Goal: Task Accomplishment & Management: Manage account settings

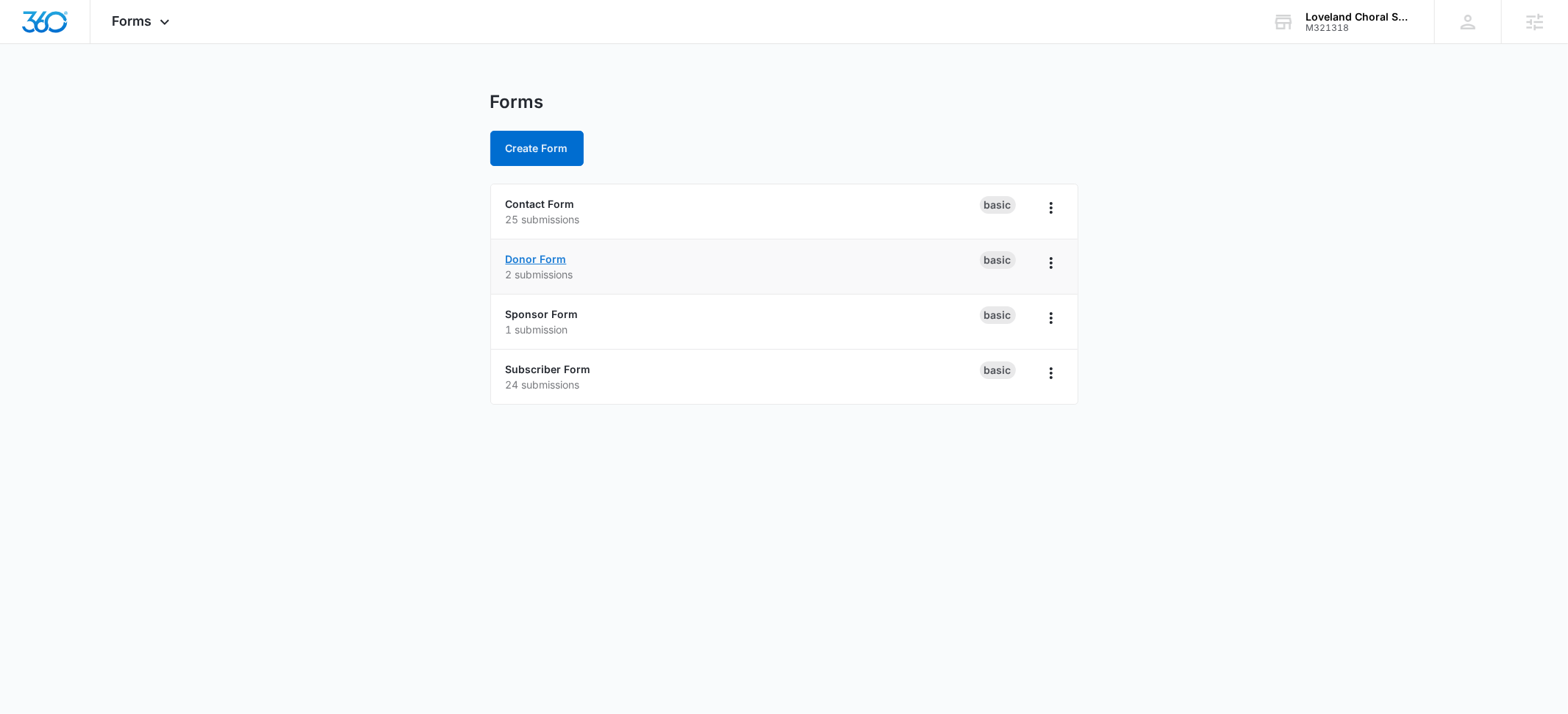
click at [542, 252] on link "Donor Form" at bounding box center [537, 258] width 61 height 13
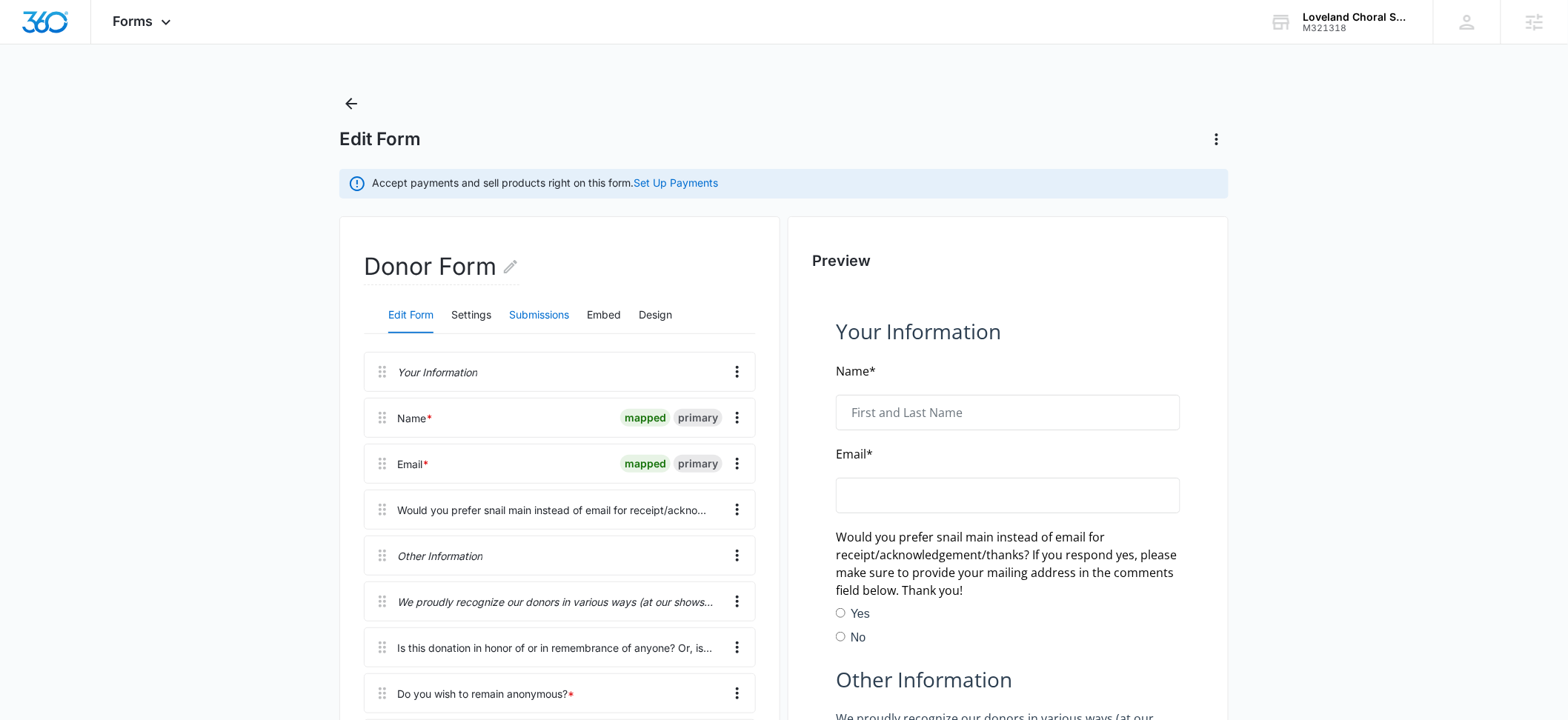
click at [549, 321] on button "Submissions" at bounding box center [539, 315] width 60 height 35
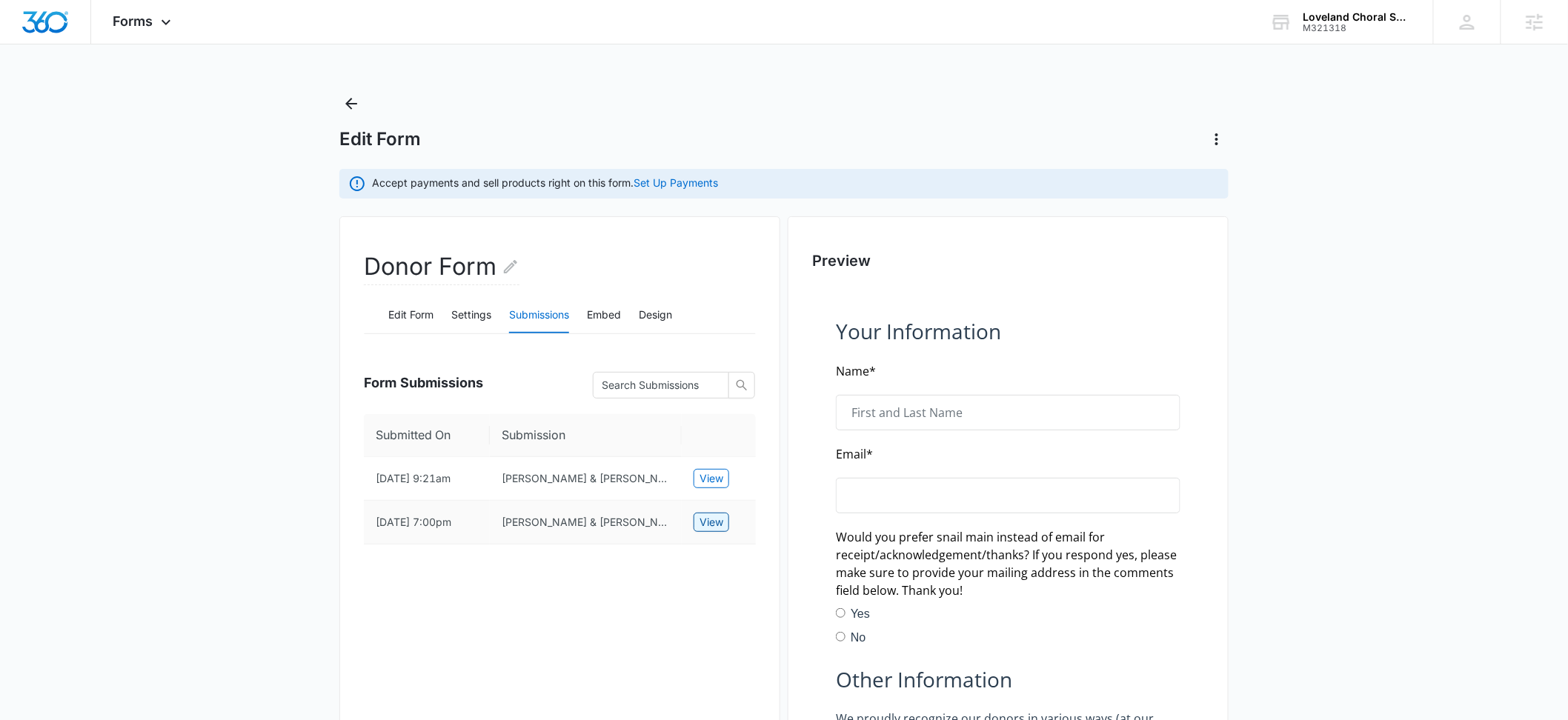
click at [717, 531] on span "View" at bounding box center [712, 522] width 24 height 16
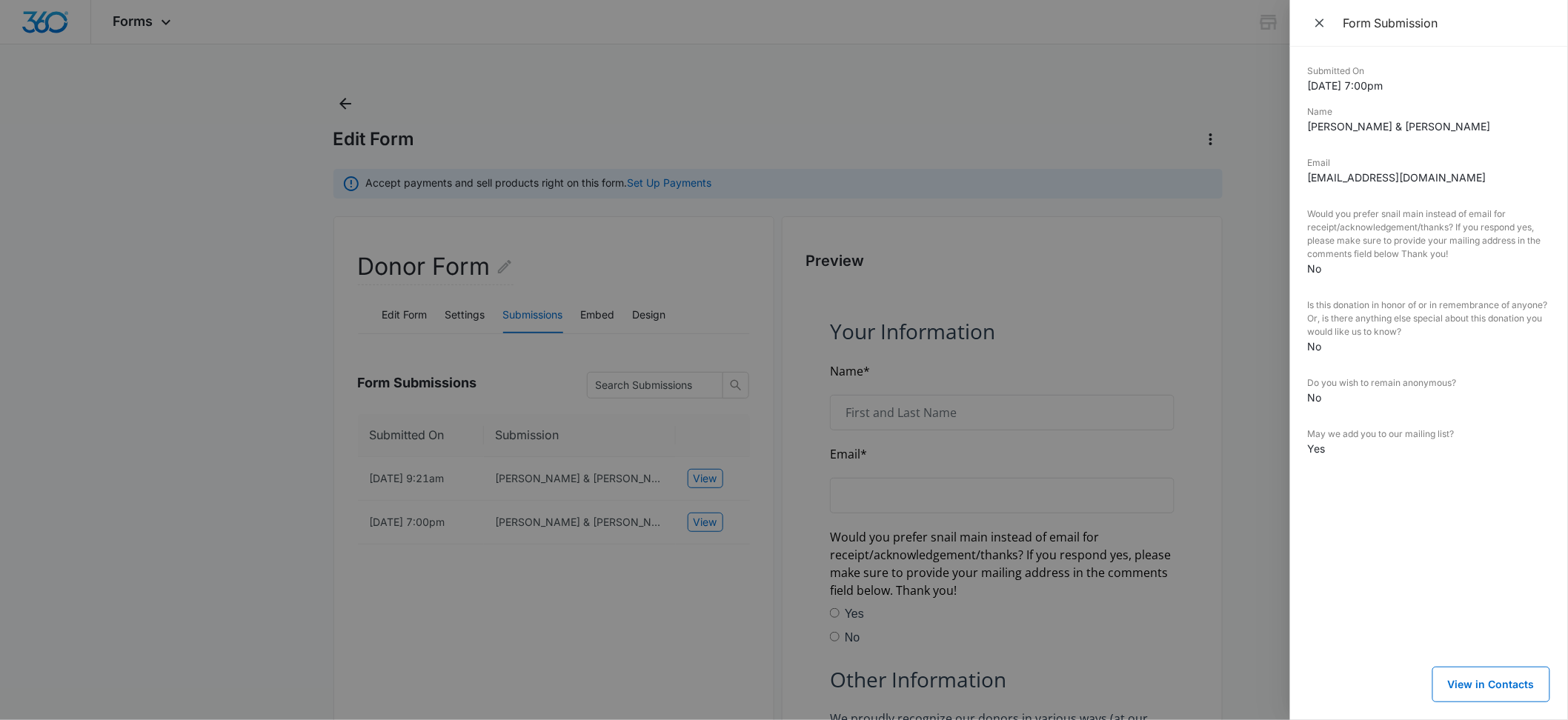
click at [648, 500] on div at bounding box center [784, 360] width 1568 height 720
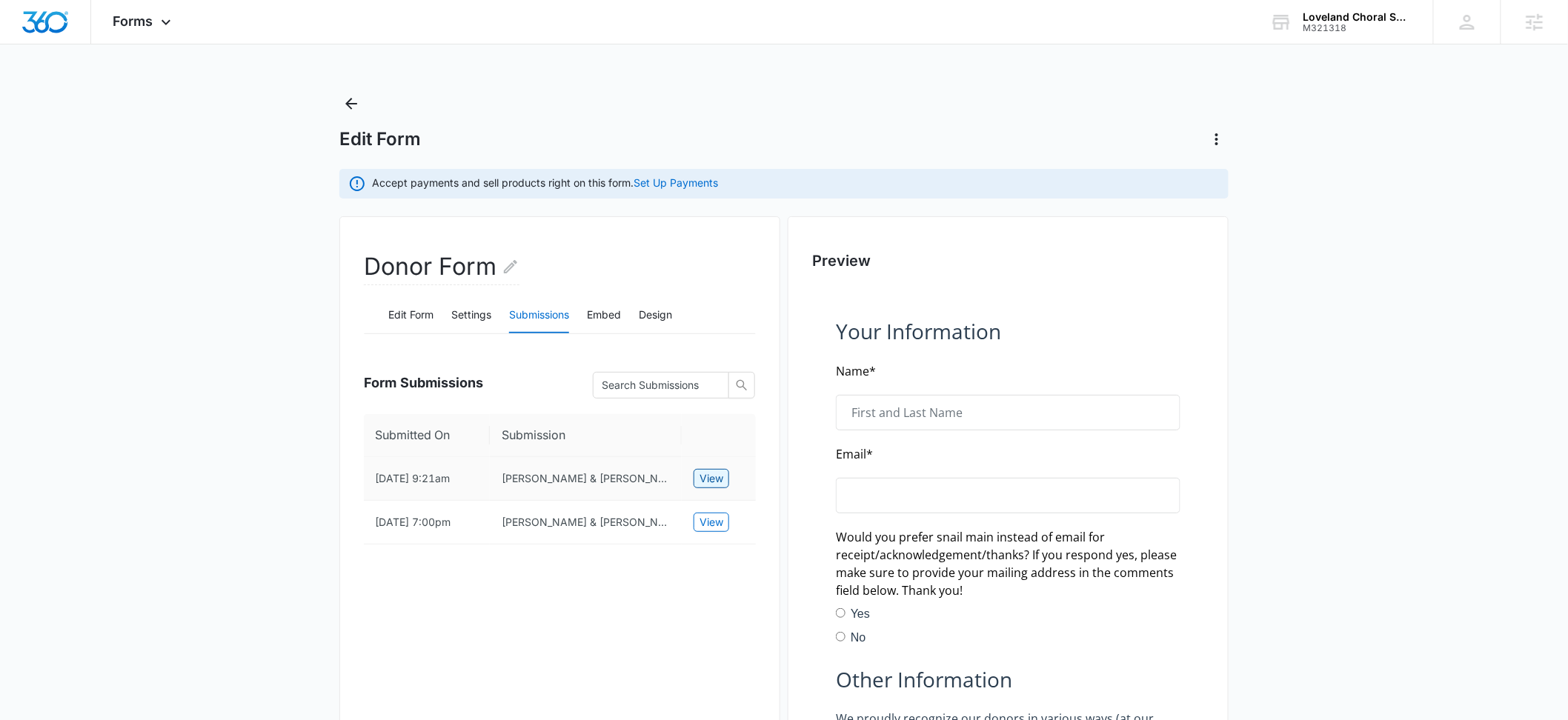
click at [700, 483] on span "View" at bounding box center [712, 478] width 24 height 16
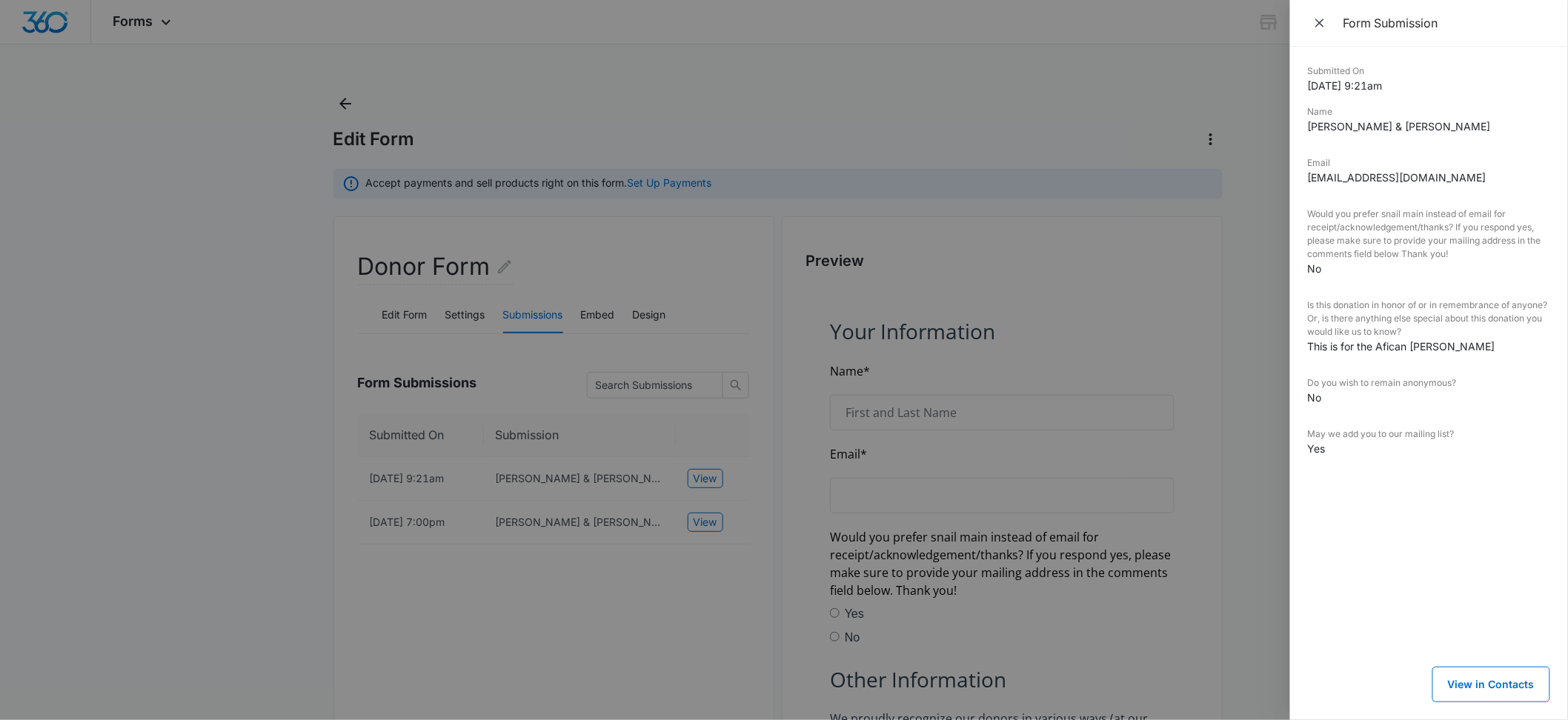
click at [253, 429] on div at bounding box center [784, 360] width 1568 height 720
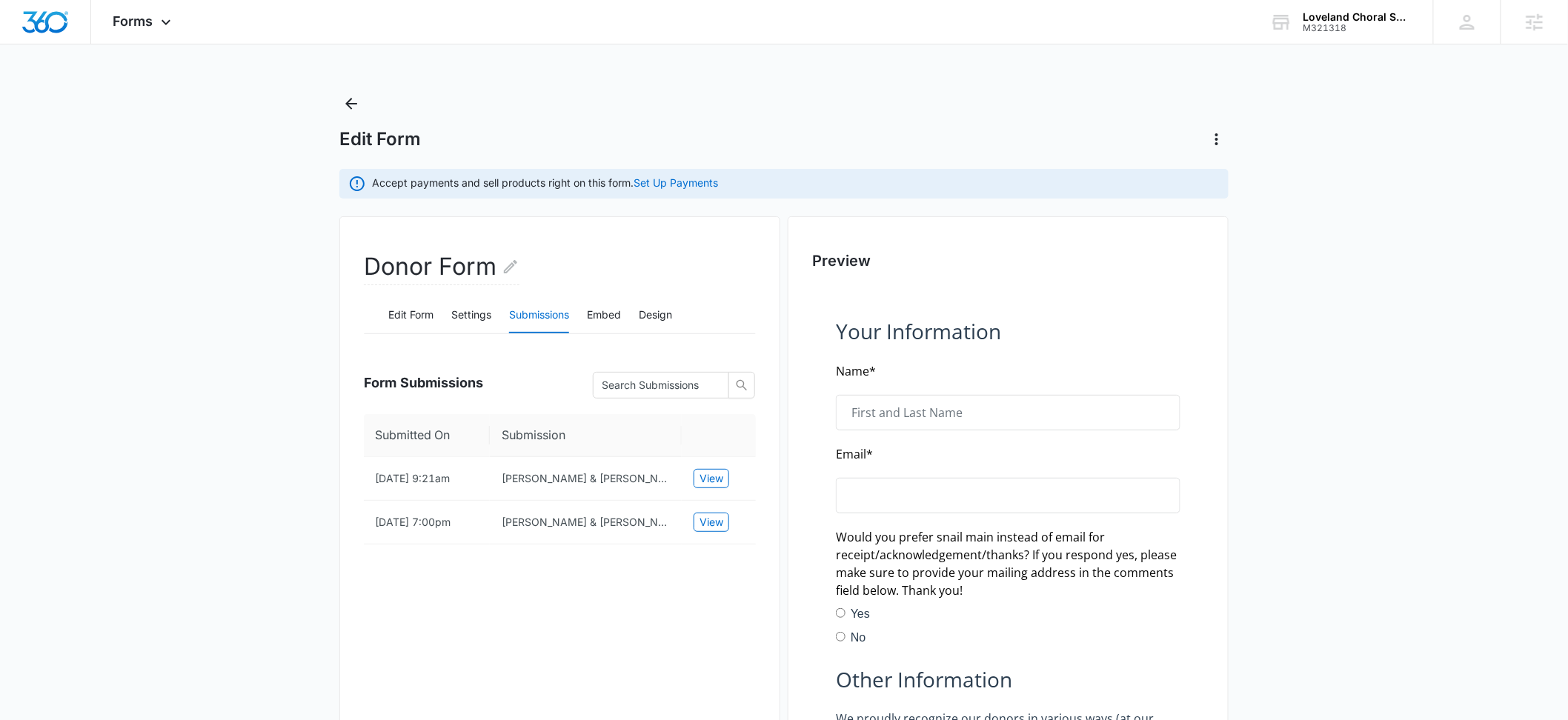
click at [341, 89] on div "Forms Apps Websites Forms CRM Email POS Ads Intelligence Brand Settings AI Assi…" at bounding box center [784, 644] width 1568 height 1288
click at [350, 99] on icon "Back" at bounding box center [351, 104] width 12 height 12
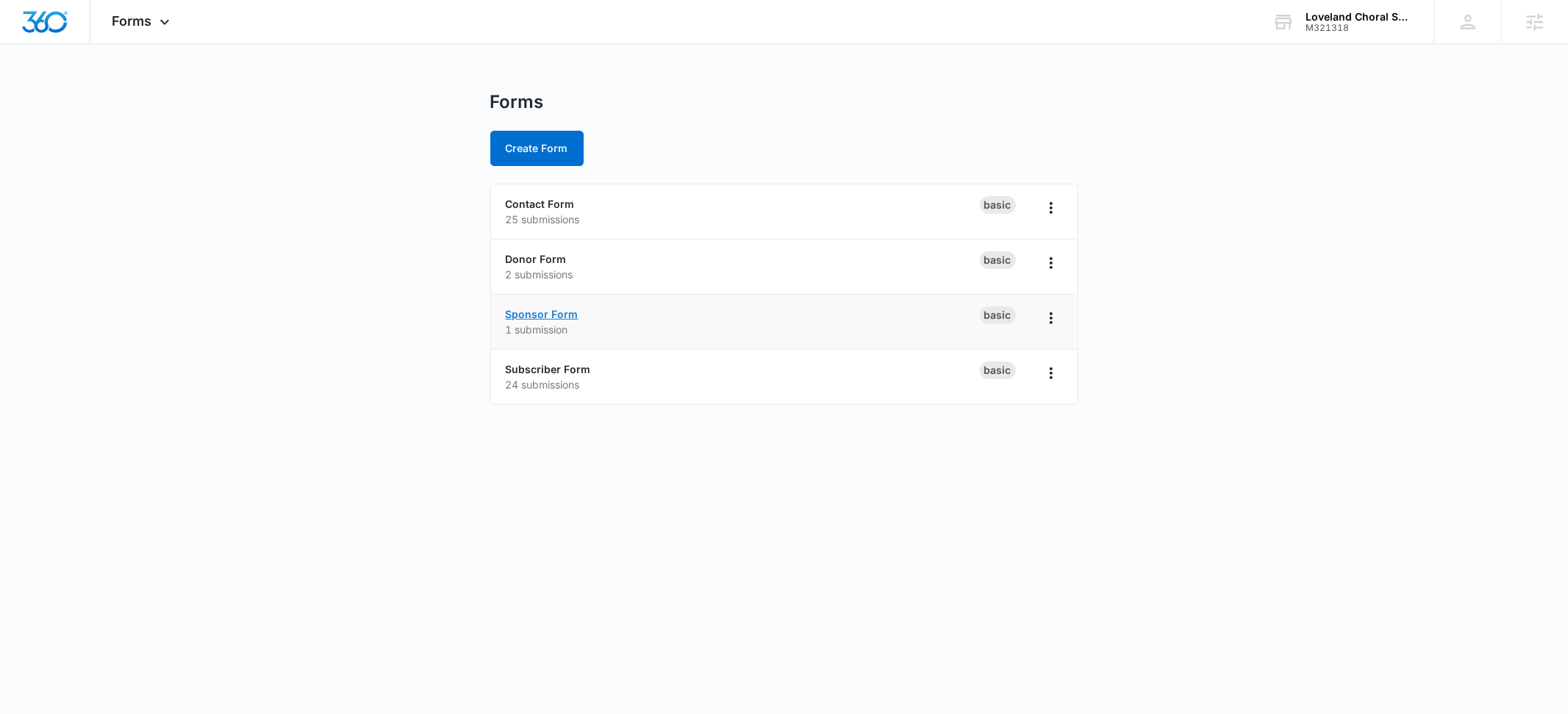
click at [560, 317] on link "Sponsor Form" at bounding box center [543, 314] width 73 height 13
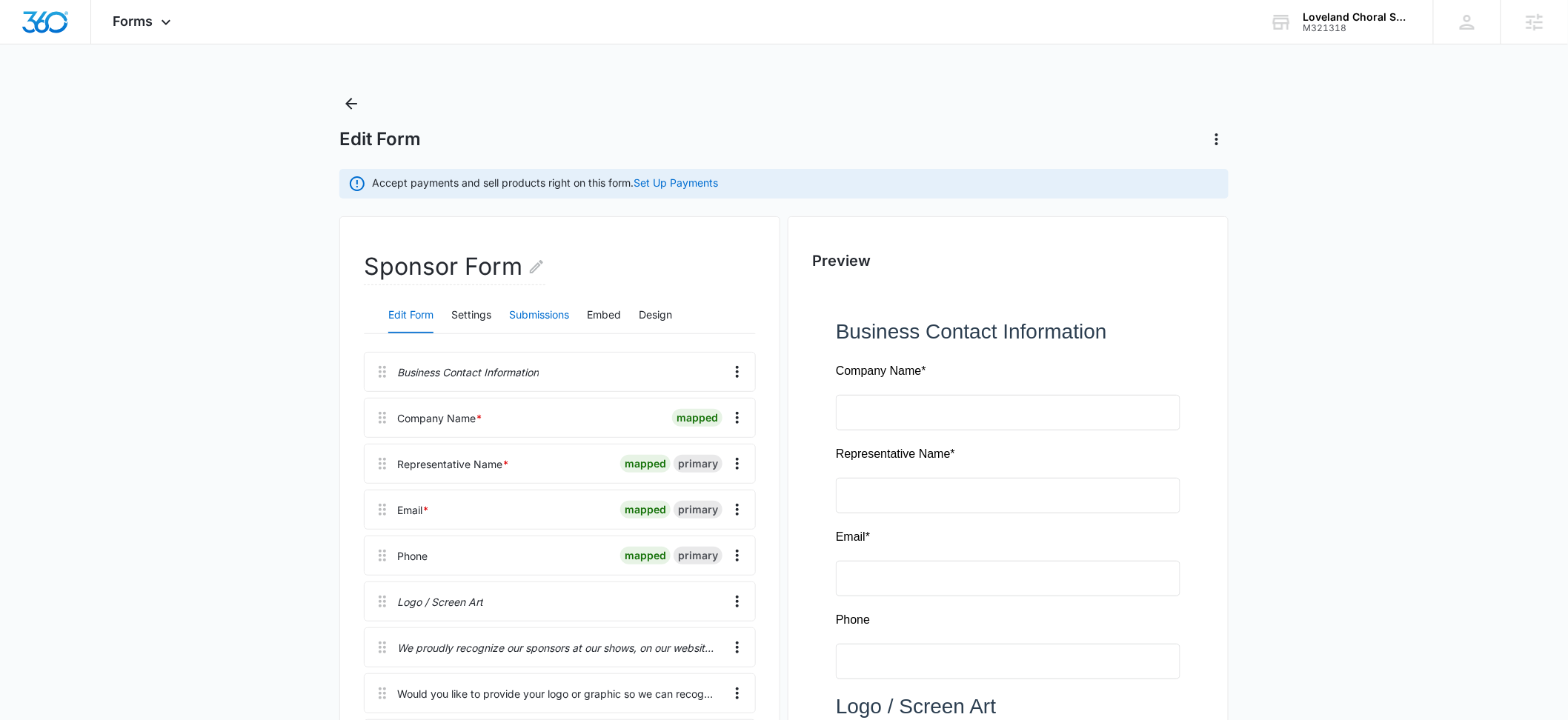
click at [556, 310] on button "Submissions" at bounding box center [539, 315] width 60 height 35
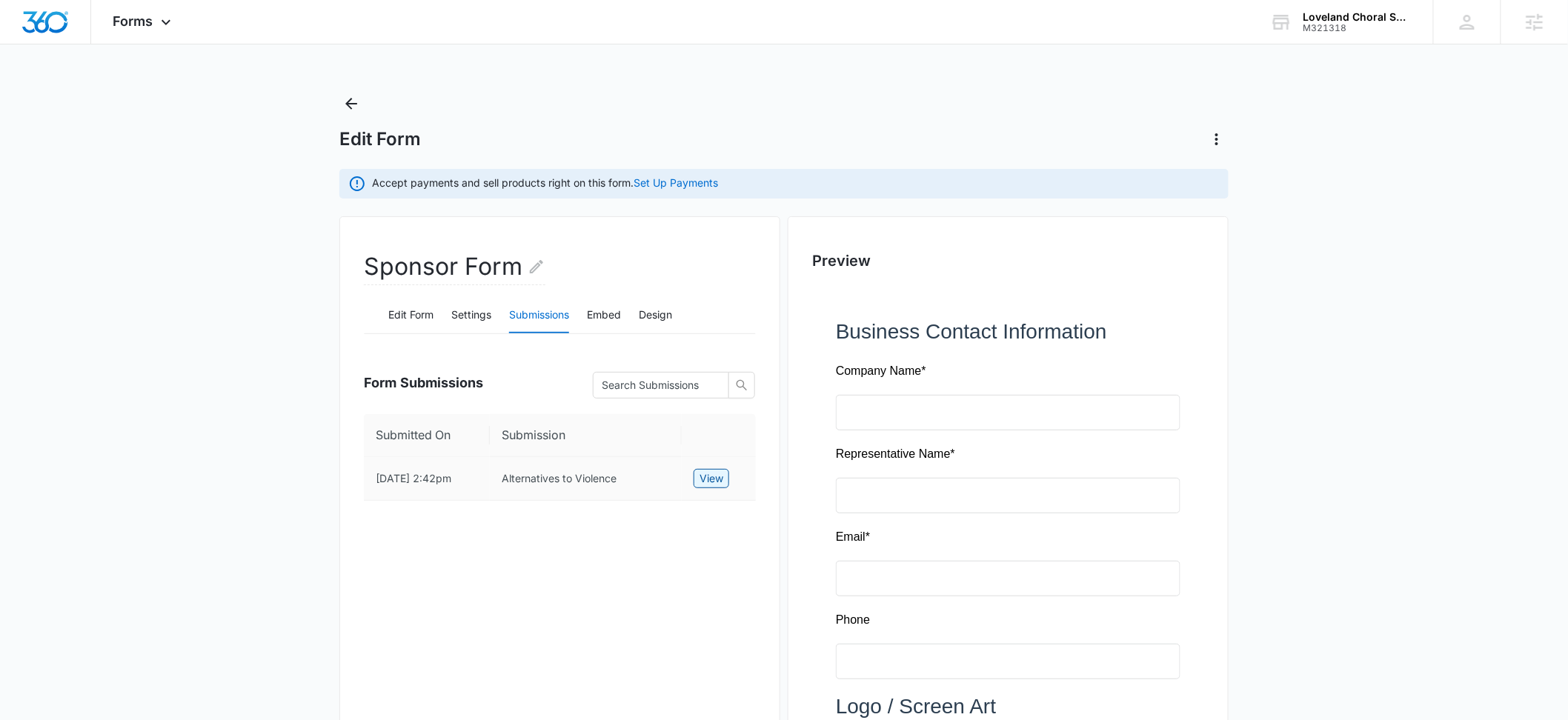
click at [710, 486] on span "View" at bounding box center [712, 478] width 24 height 16
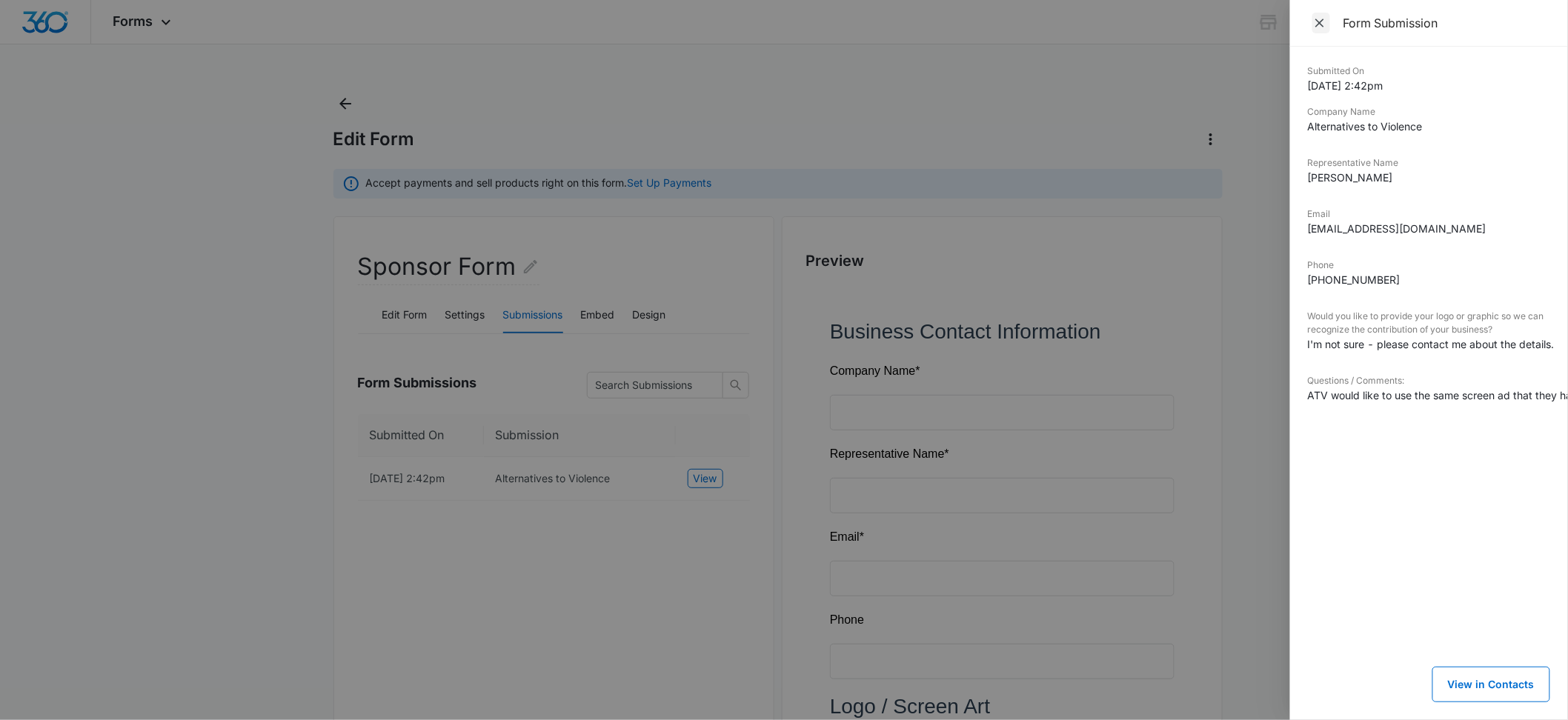
drag, startPoint x: 1295, startPoint y: 21, endPoint x: 1325, endPoint y: 27, distance: 30.6
click at [1295, 21] on div "Form Submission" at bounding box center [1429, 23] width 278 height 46
drag, startPoint x: 1330, startPoint y: 27, endPoint x: 1321, endPoint y: 29, distance: 9.2
click at [1330, 27] on span "Close" at bounding box center [1321, 23] width 18 height 21
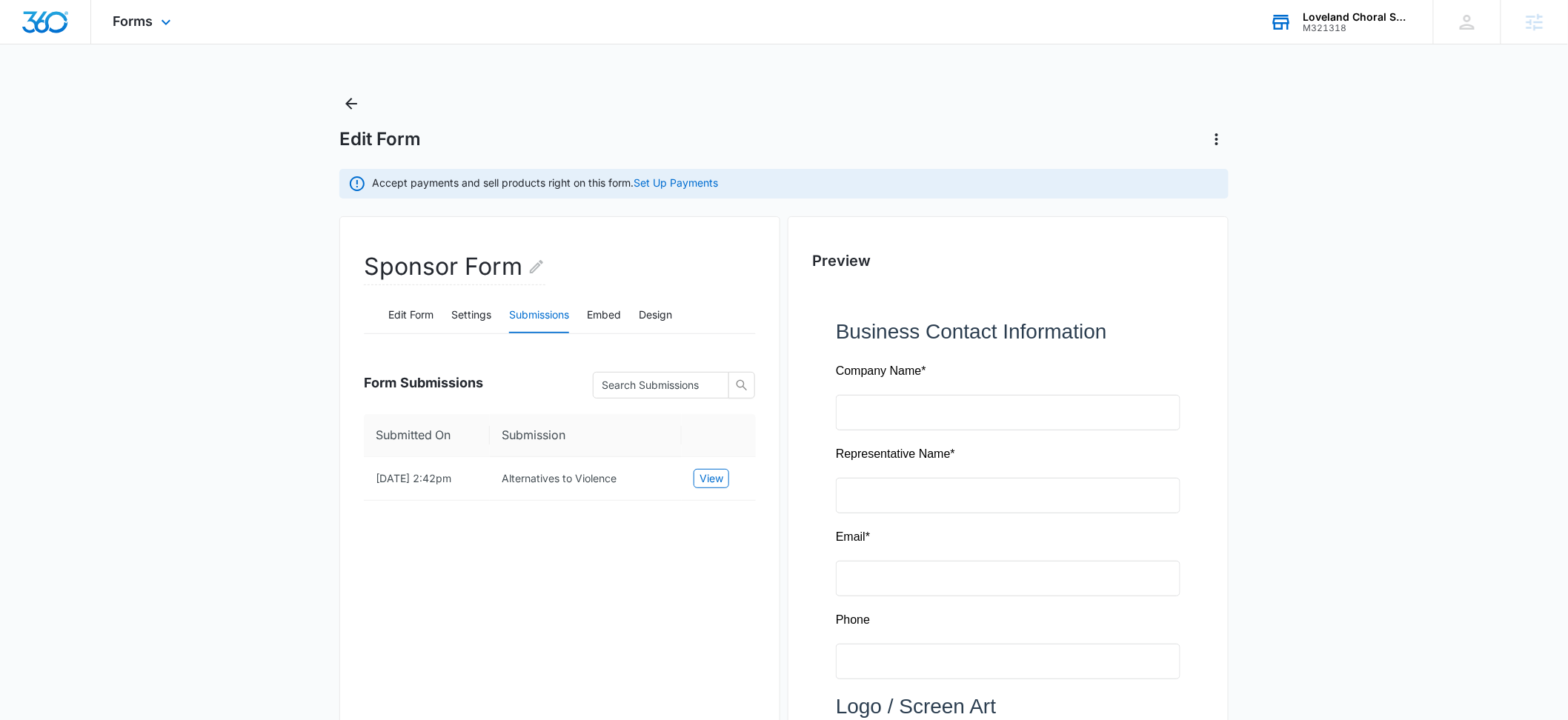
click at [1378, 28] on div "M321318" at bounding box center [1357, 28] width 108 height 10
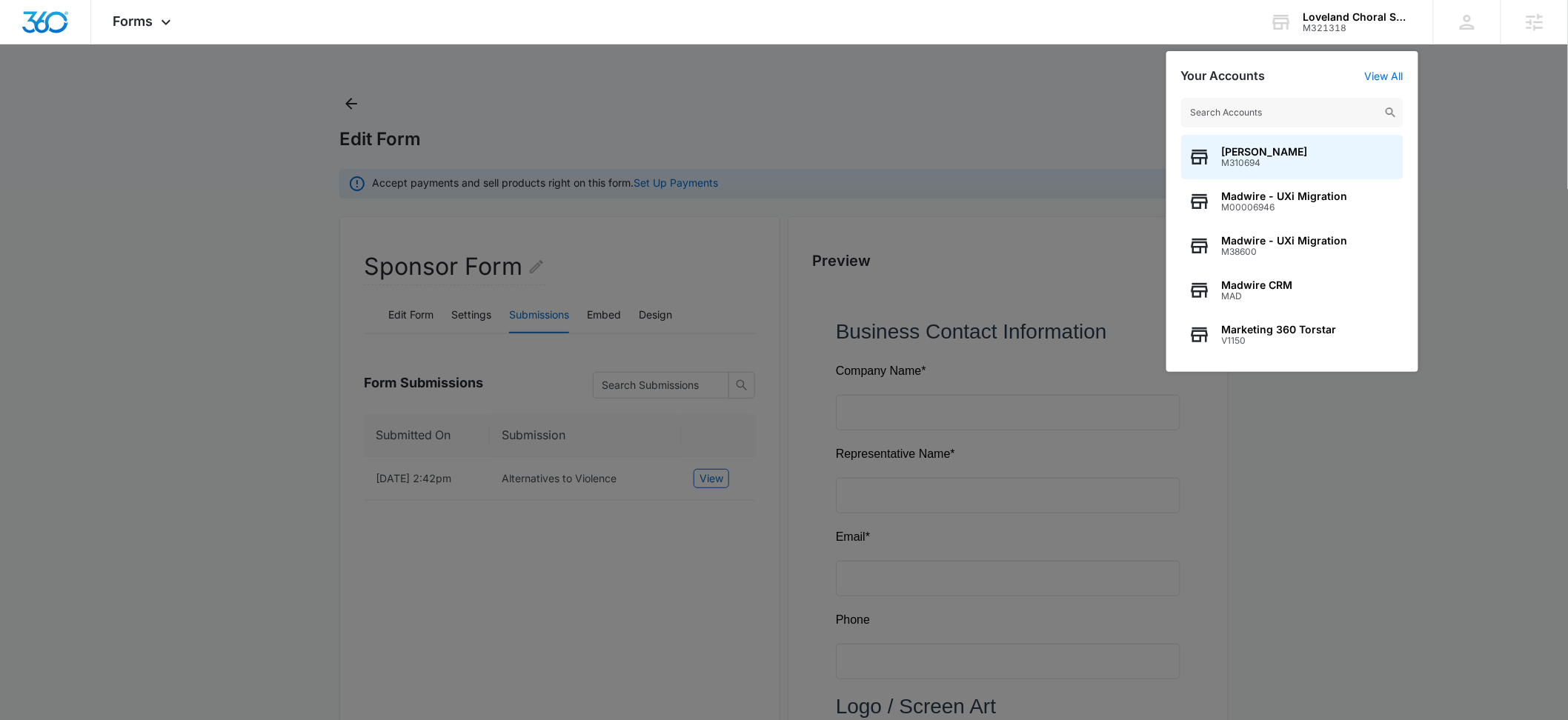
click at [1541, 145] on div at bounding box center [784, 360] width 1568 height 720
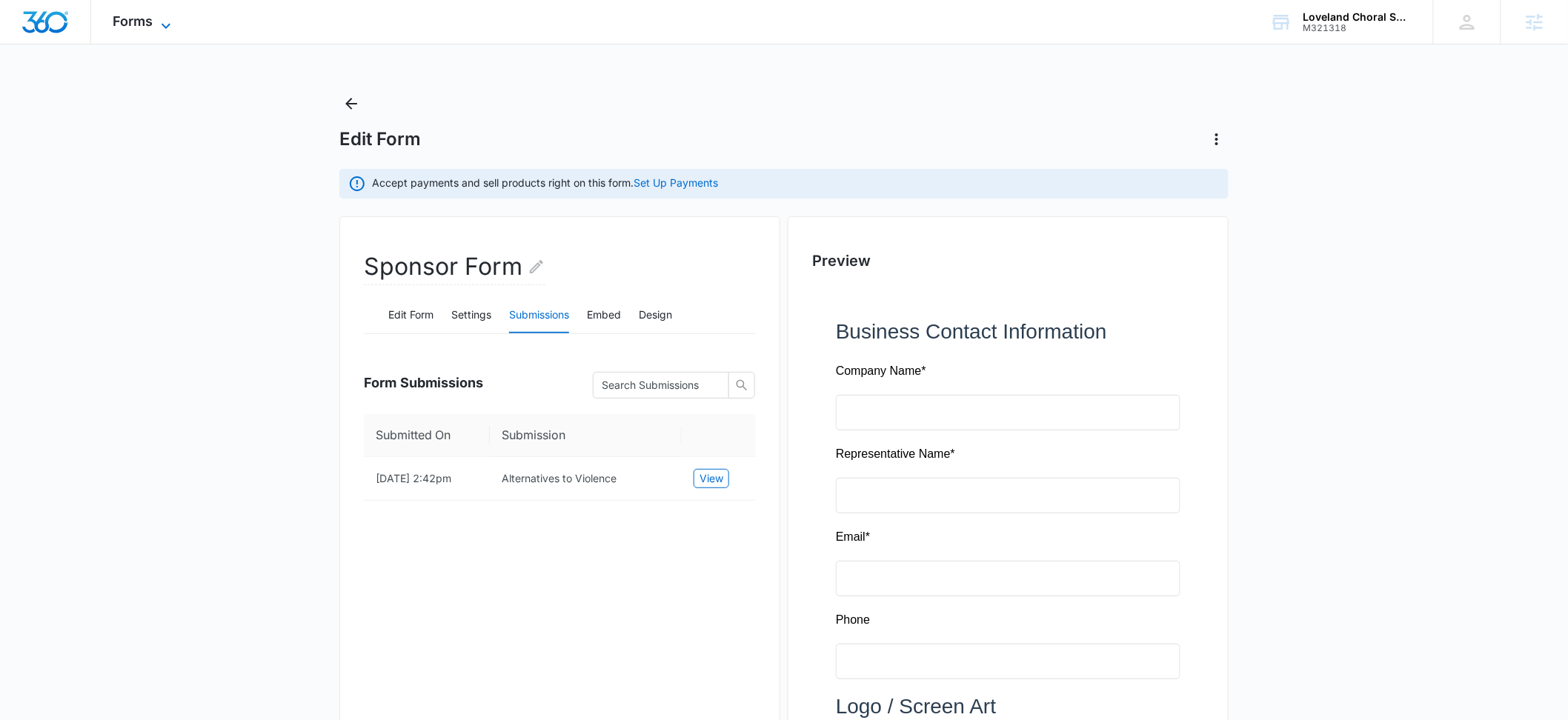
click at [165, 21] on icon at bounding box center [165, 26] width 18 height 18
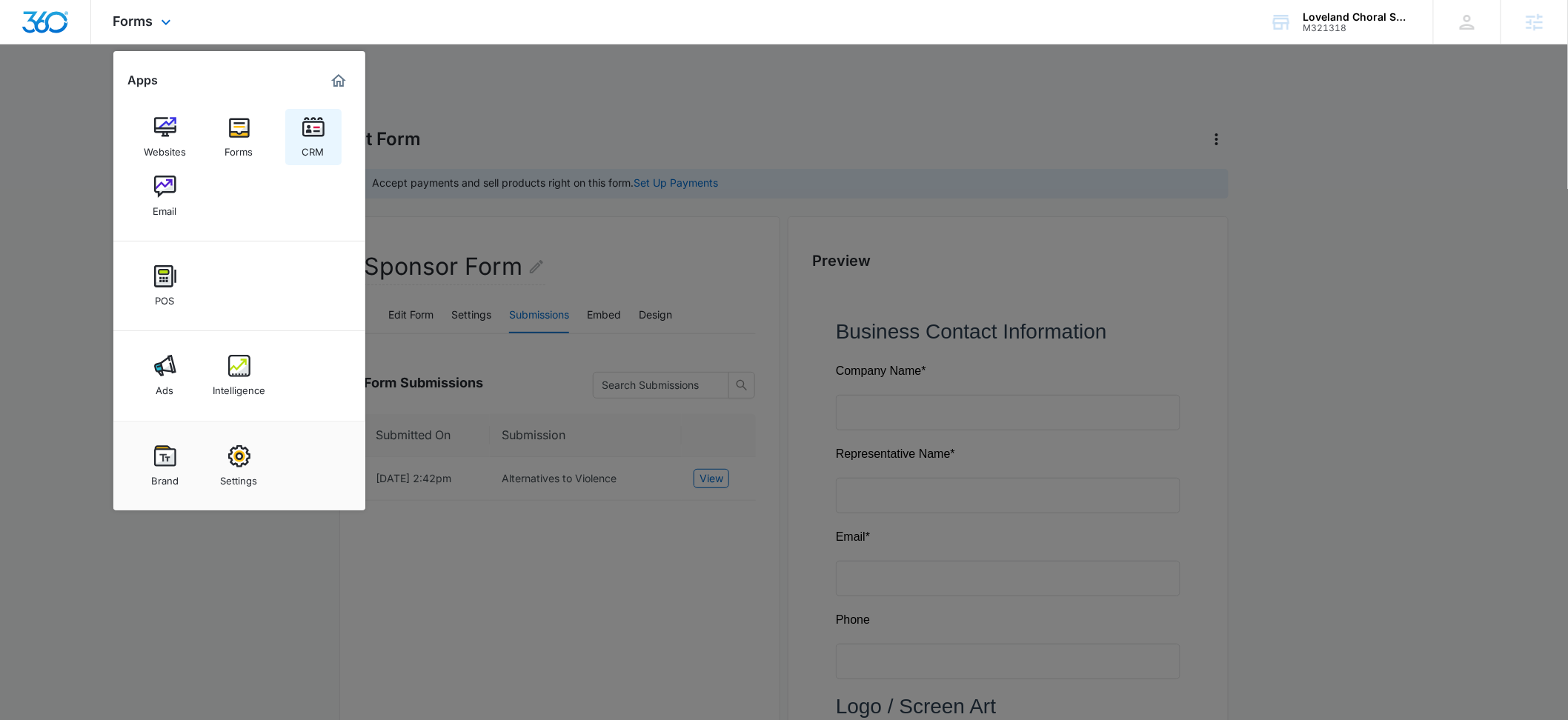
click at [303, 130] on img at bounding box center [314, 128] width 22 height 22
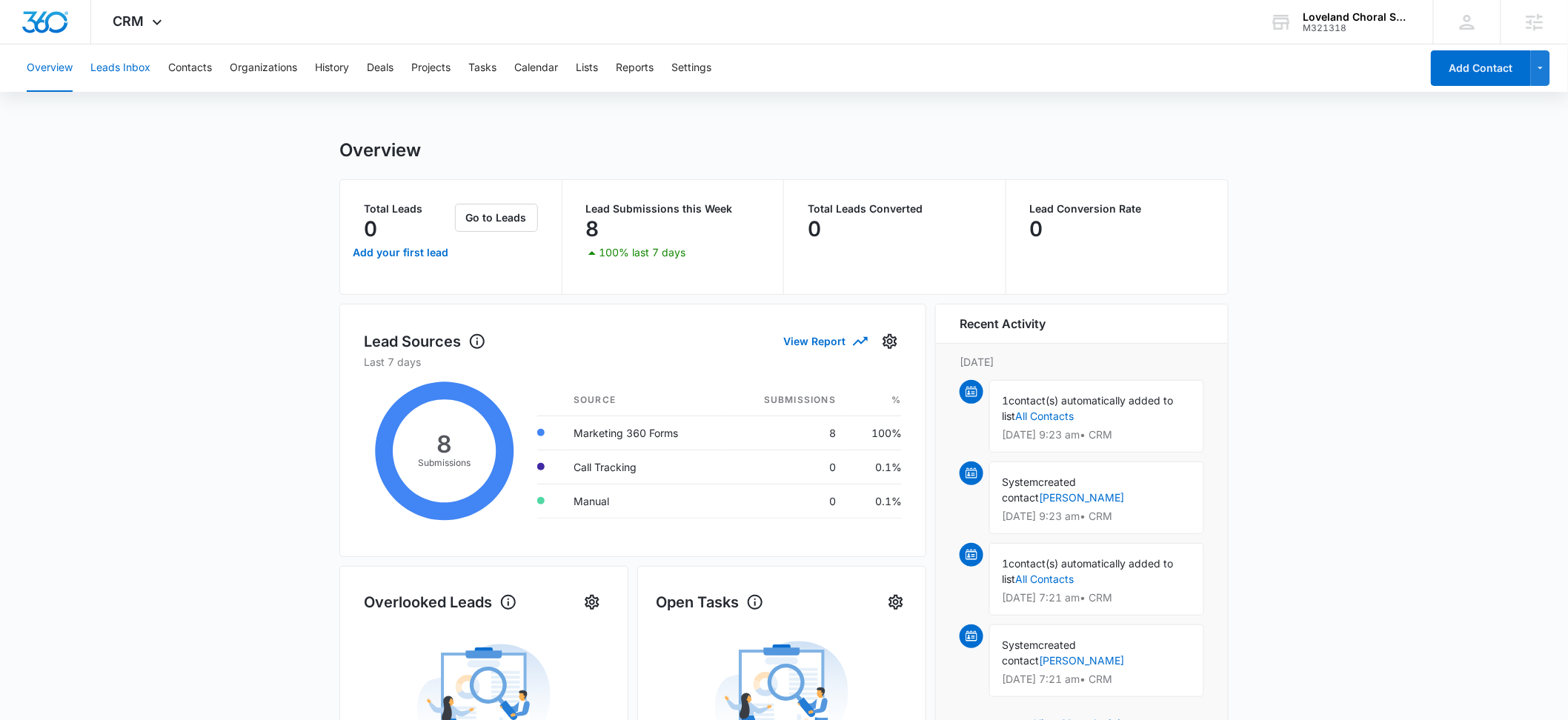
click at [112, 65] on button "Leads Inbox" at bounding box center [120, 68] width 60 height 47
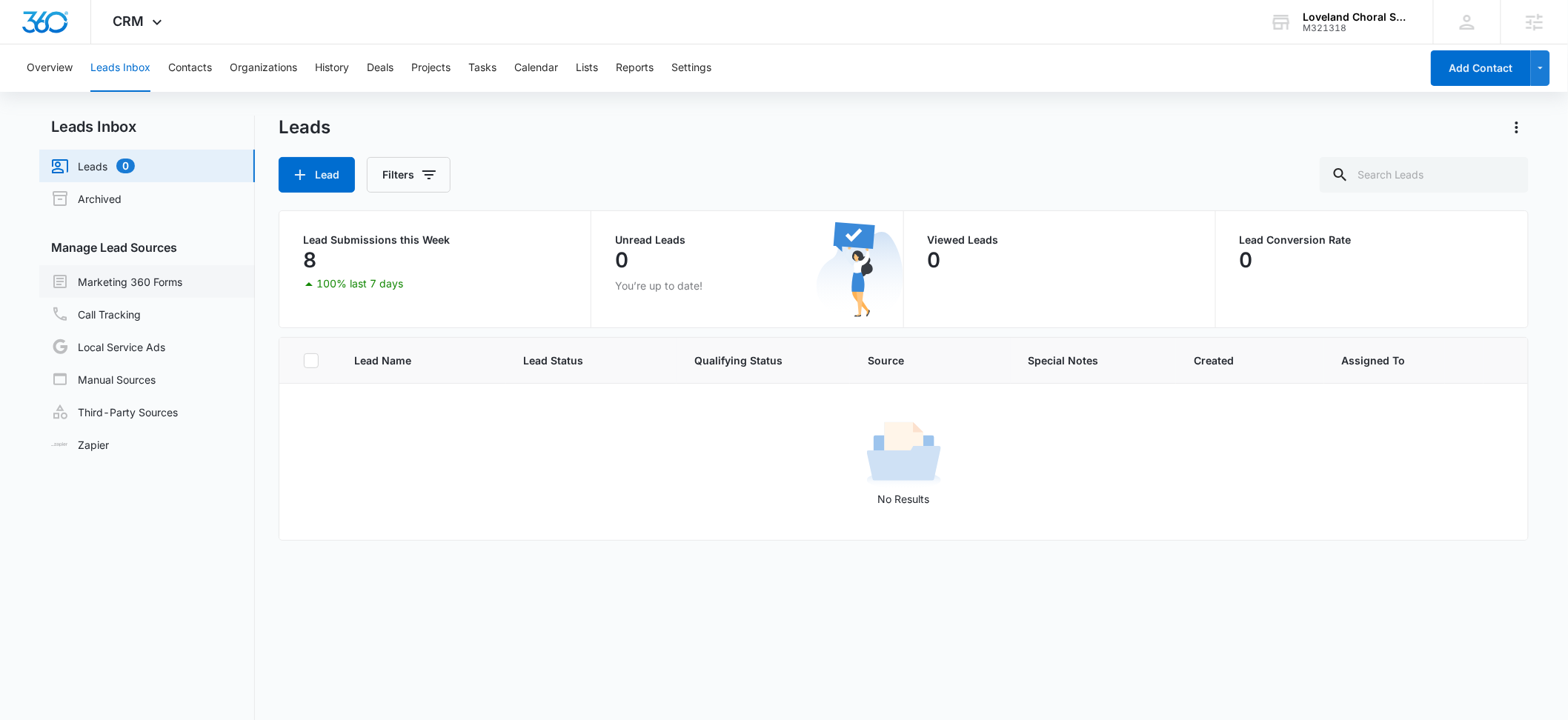
click at [150, 285] on link "Marketing 360 Forms" at bounding box center [117, 281] width 131 height 18
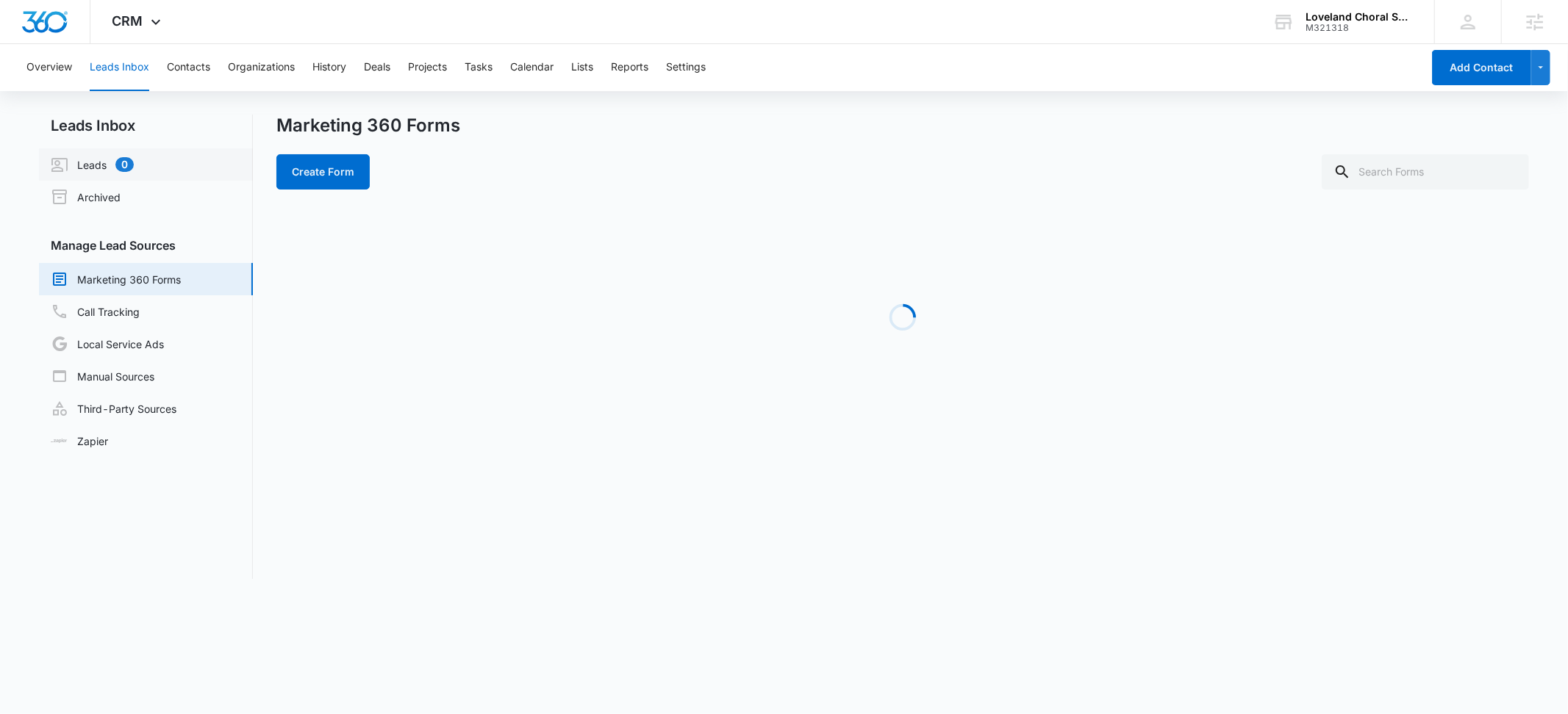
click at [97, 156] on link "Leads 0" at bounding box center [93, 164] width 83 height 18
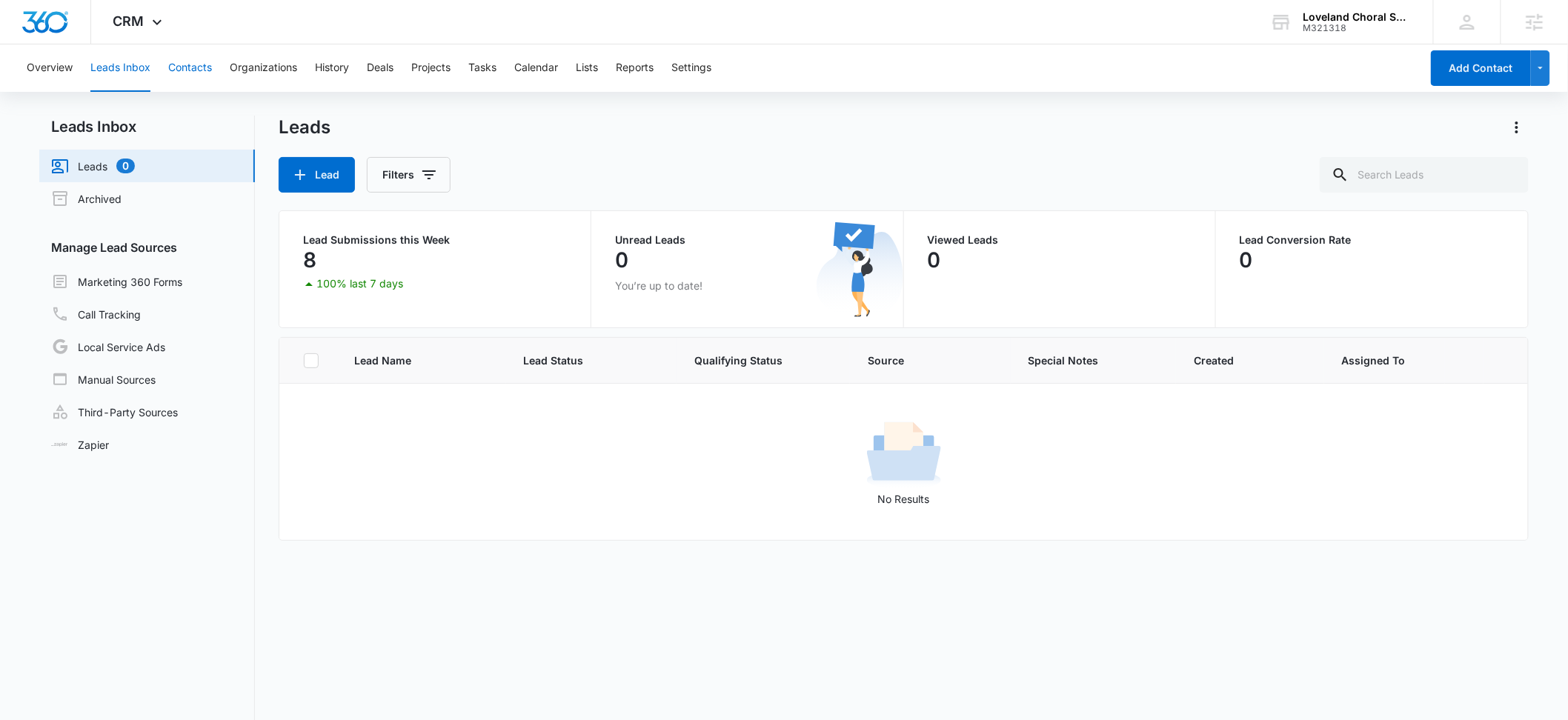
click at [208, 65] on button "Contacts" at bounding box center [189, 68] width 44 height 47
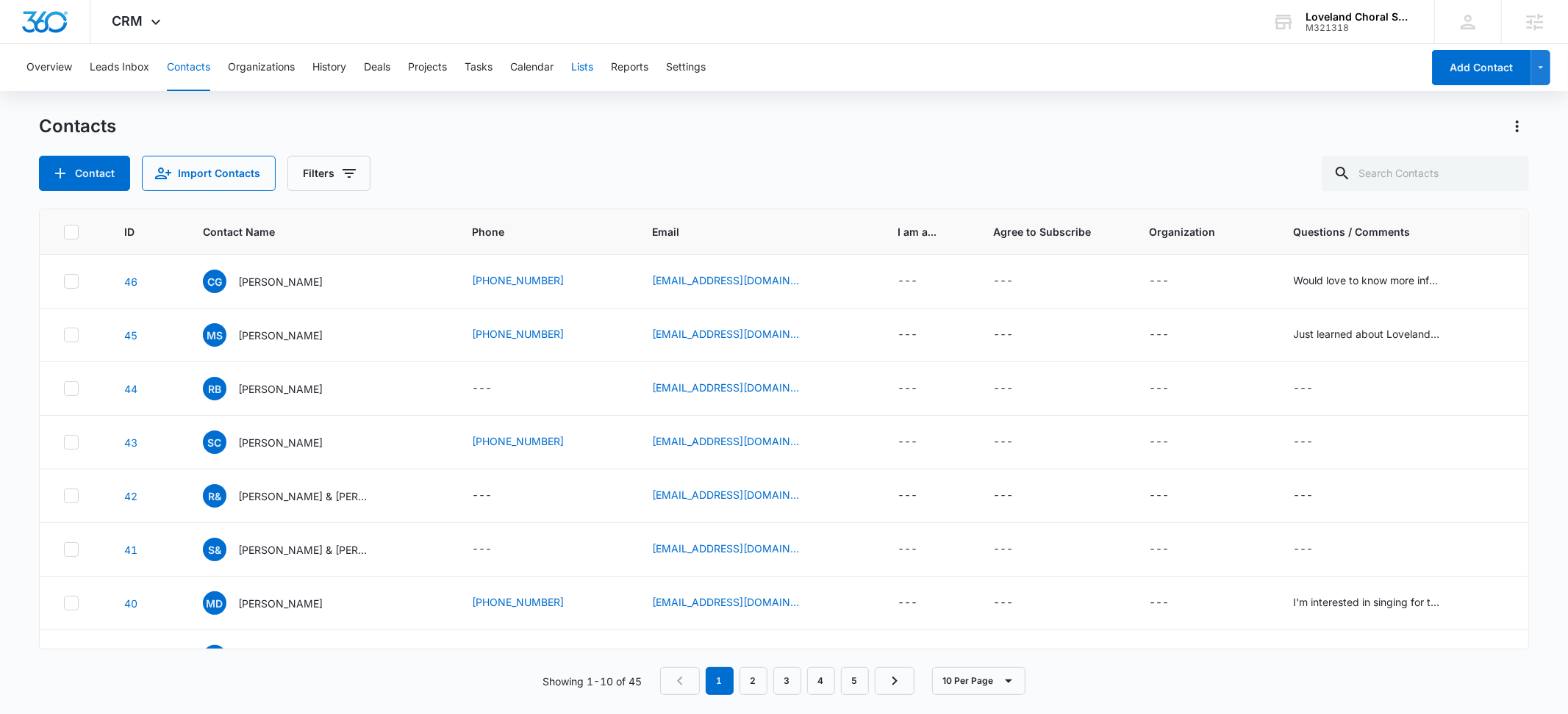
click at [588, 71] on button "Lists" at bounding box center [582, 67] width 22 height 47
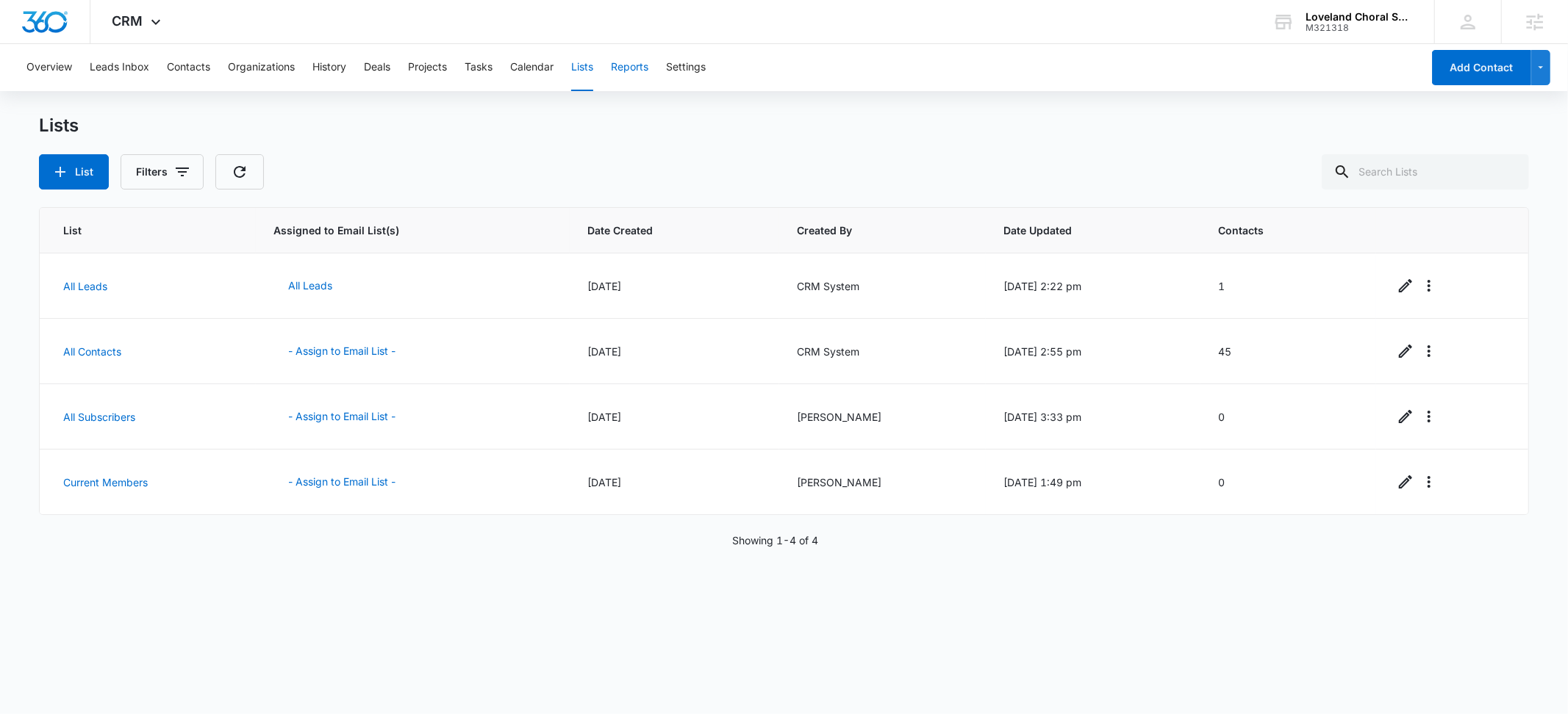
click at [631, 66] on button "Reports" at bounding box center [629, 67] width 37 height 47
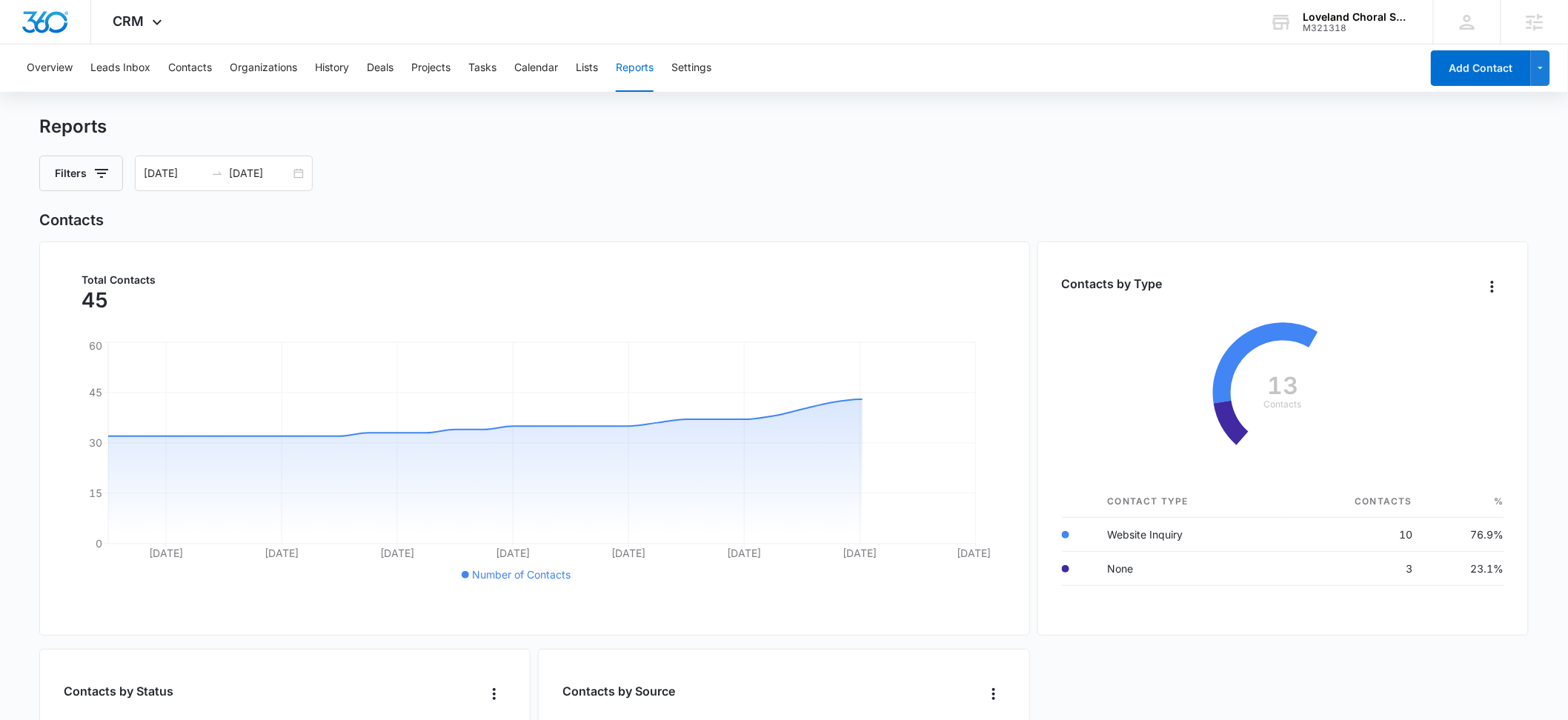
click at [569, 175] on div "Filters [DATE] [DATE]" at bounding box center [784, 173] width 1489 height 35
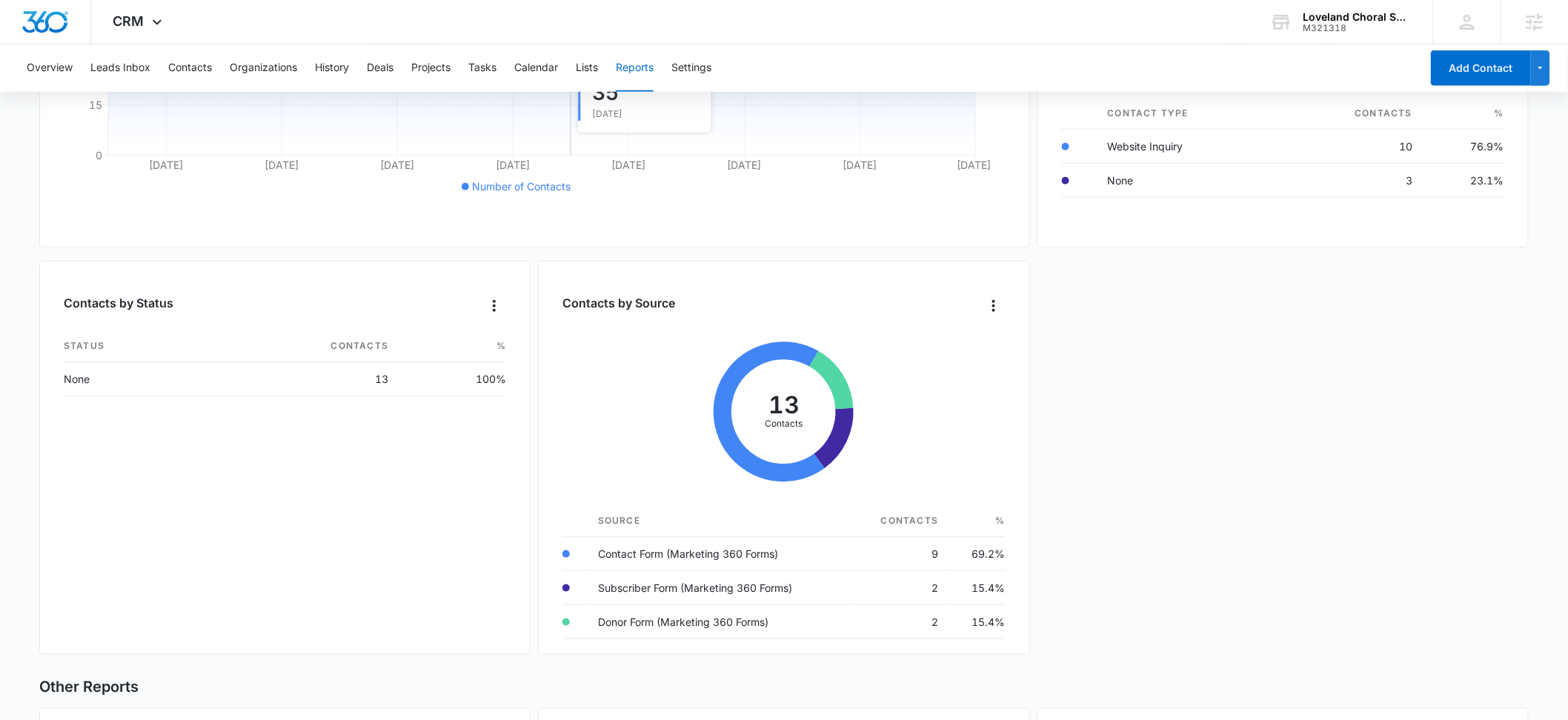
scroll to position [397, 0]
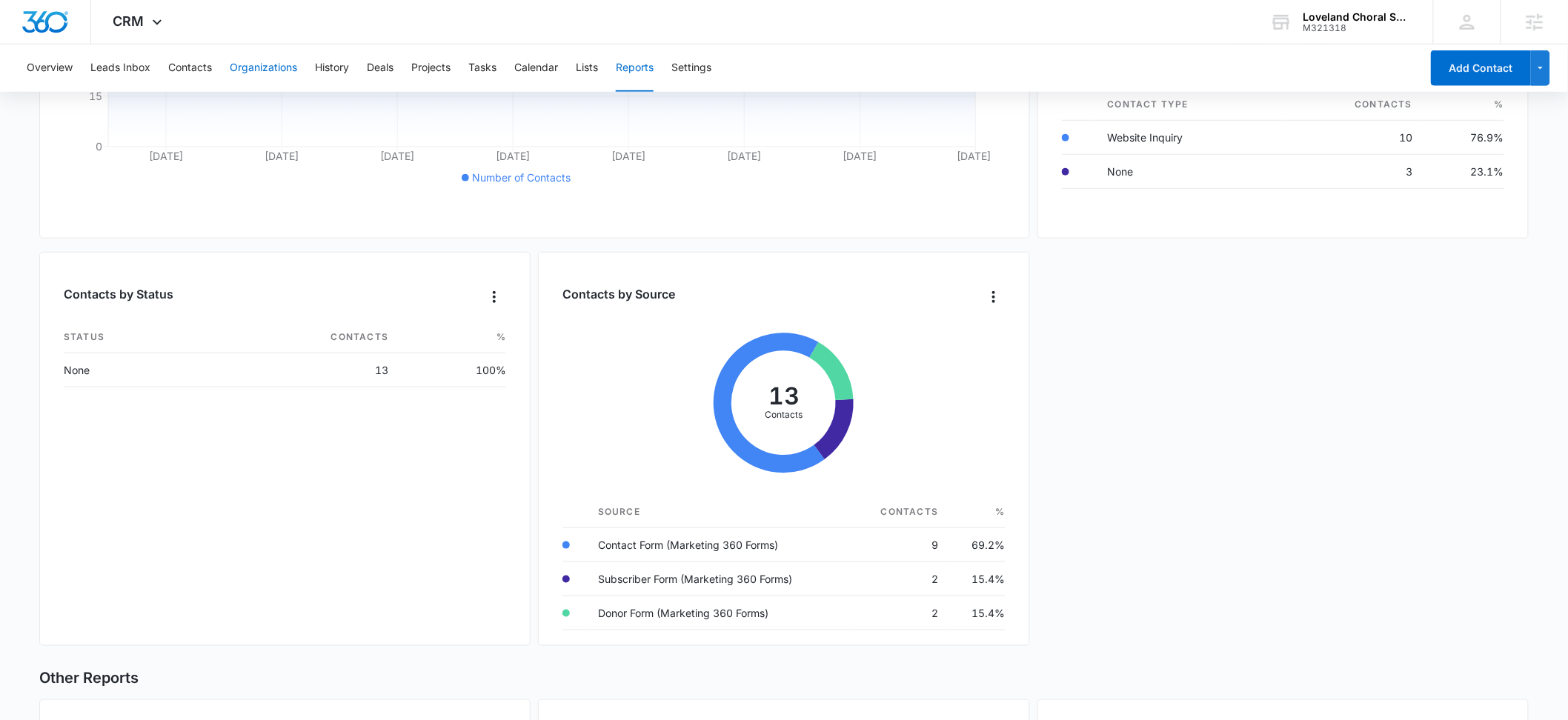
click at [275, 54] on button "Organizations" at bounding box center [263, 68] width 68 height 47
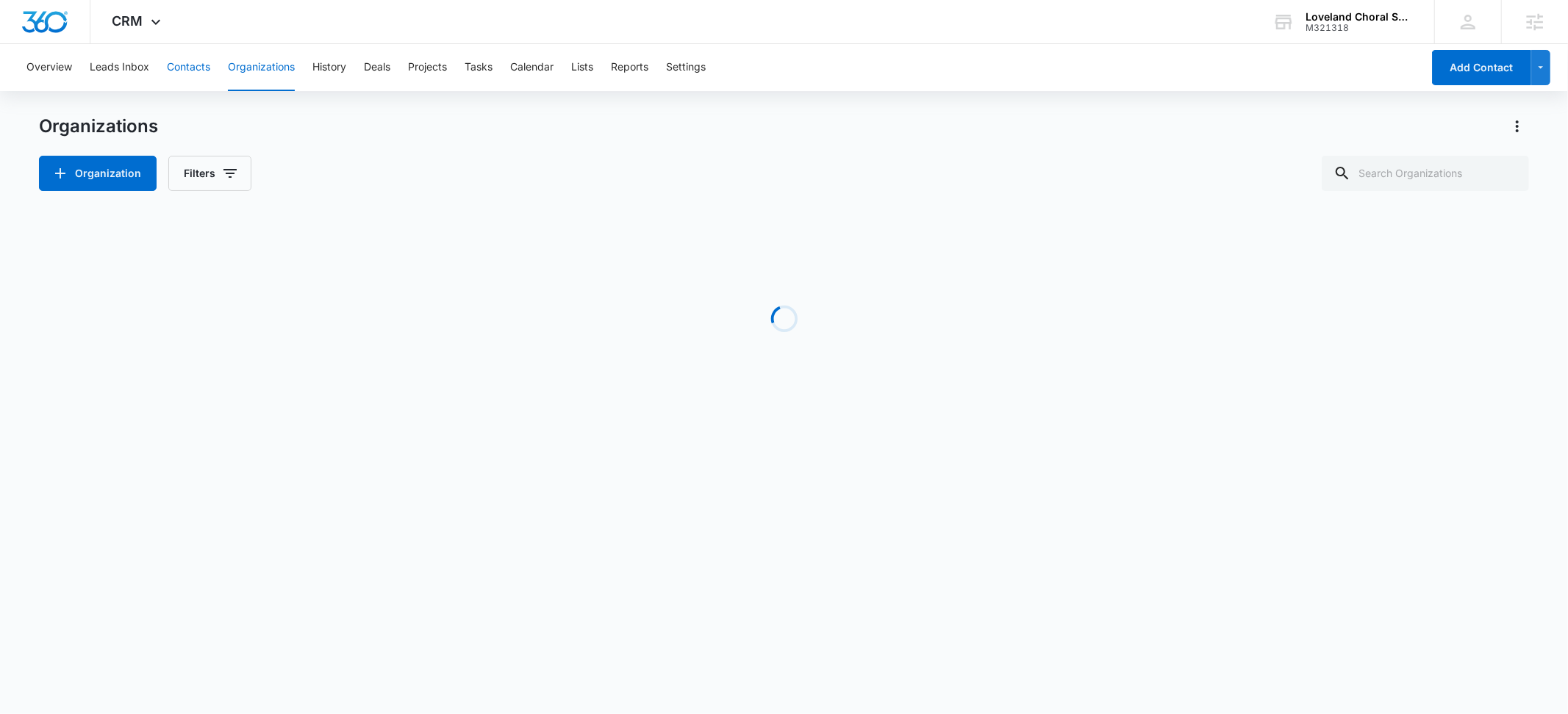
click at [174, 63] on button "Contacts" at bounding box center [188, 67] width 43 height 47
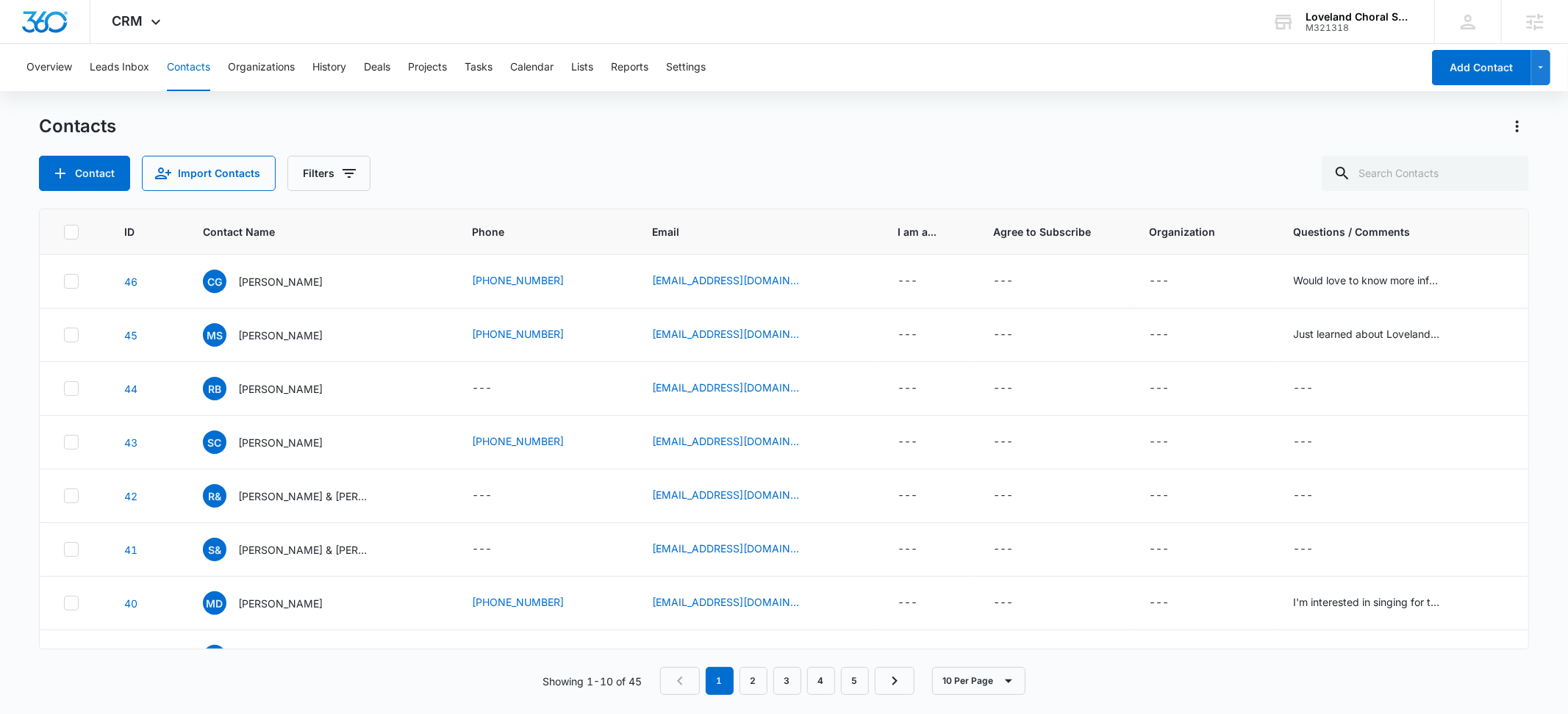
click at [897, 229] on span "I am a..." at bounding box center [927, 232] width 60 height 15
click at [690, 68] on button "Settings" at bounding box center [685, 67] width 40 height 47
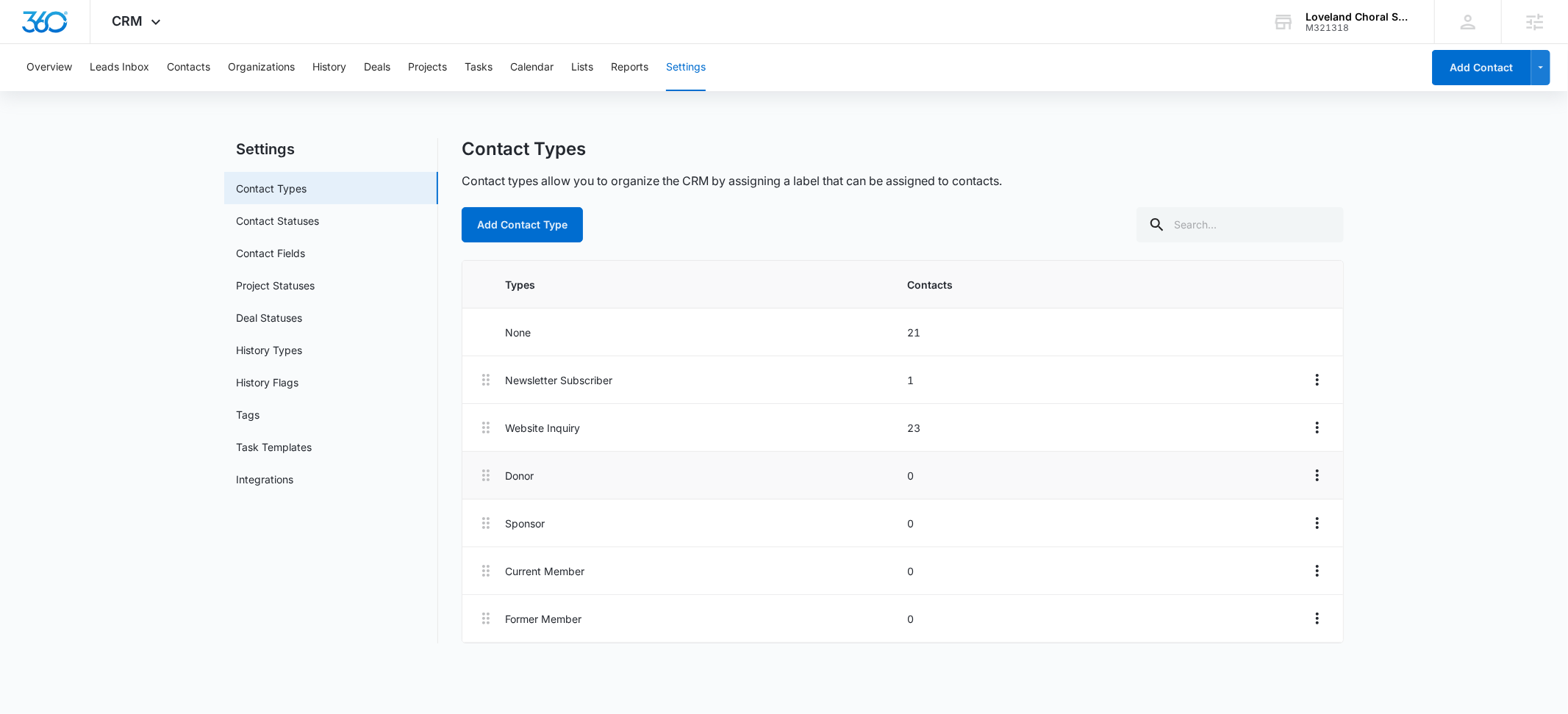
click at [1304, 476] on li "Donor 0" at bounding box center [902, 476] width 880 height 48
click at [1316, 475] on icon "Overflow Menu" at bounding box center [1316, 475] width 3 height 12
click at [300, 224] on link "Contact Statuses" at bounding box center [277, 221] width 83 height 15
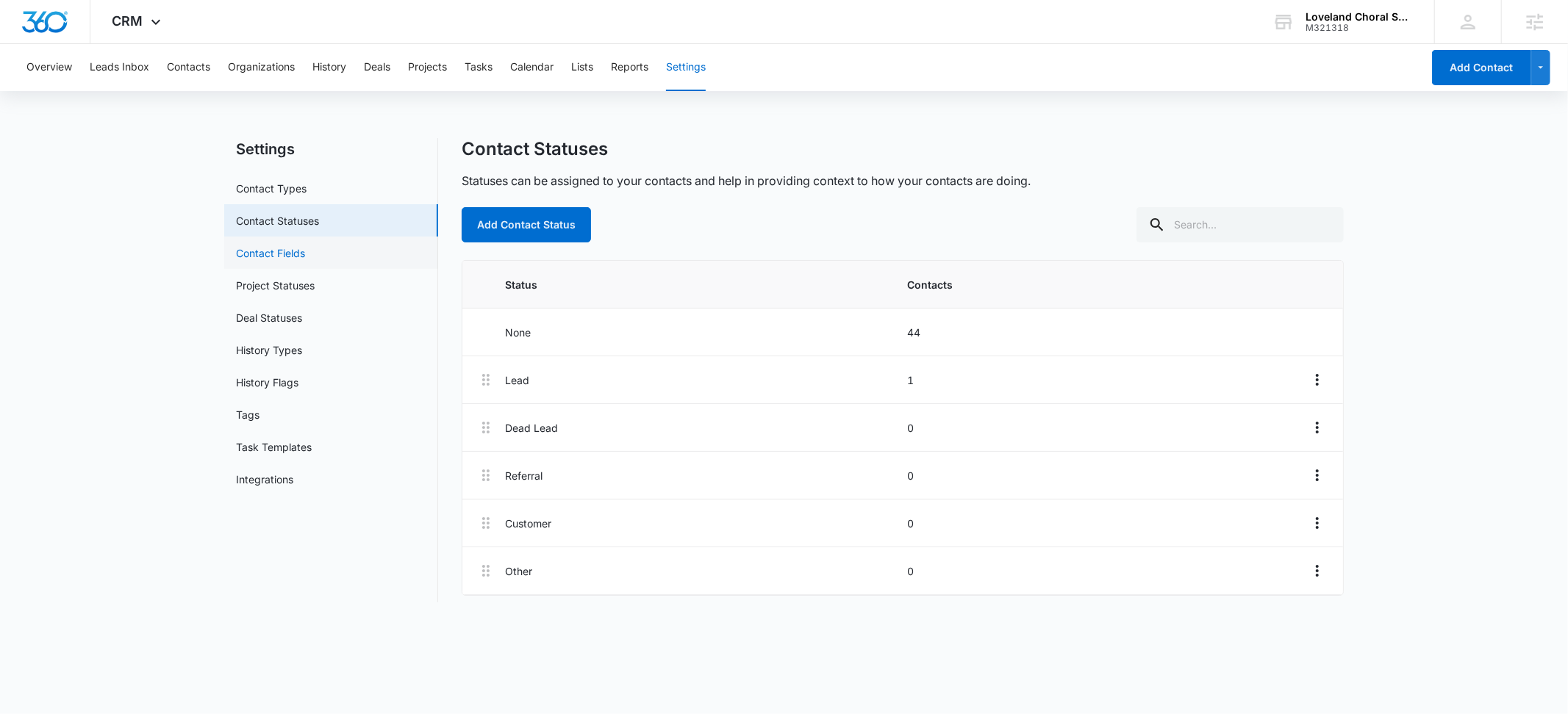
click at [281, 258] on link "Contact Fields" at bounding box center [270, 253] width 69 height 15
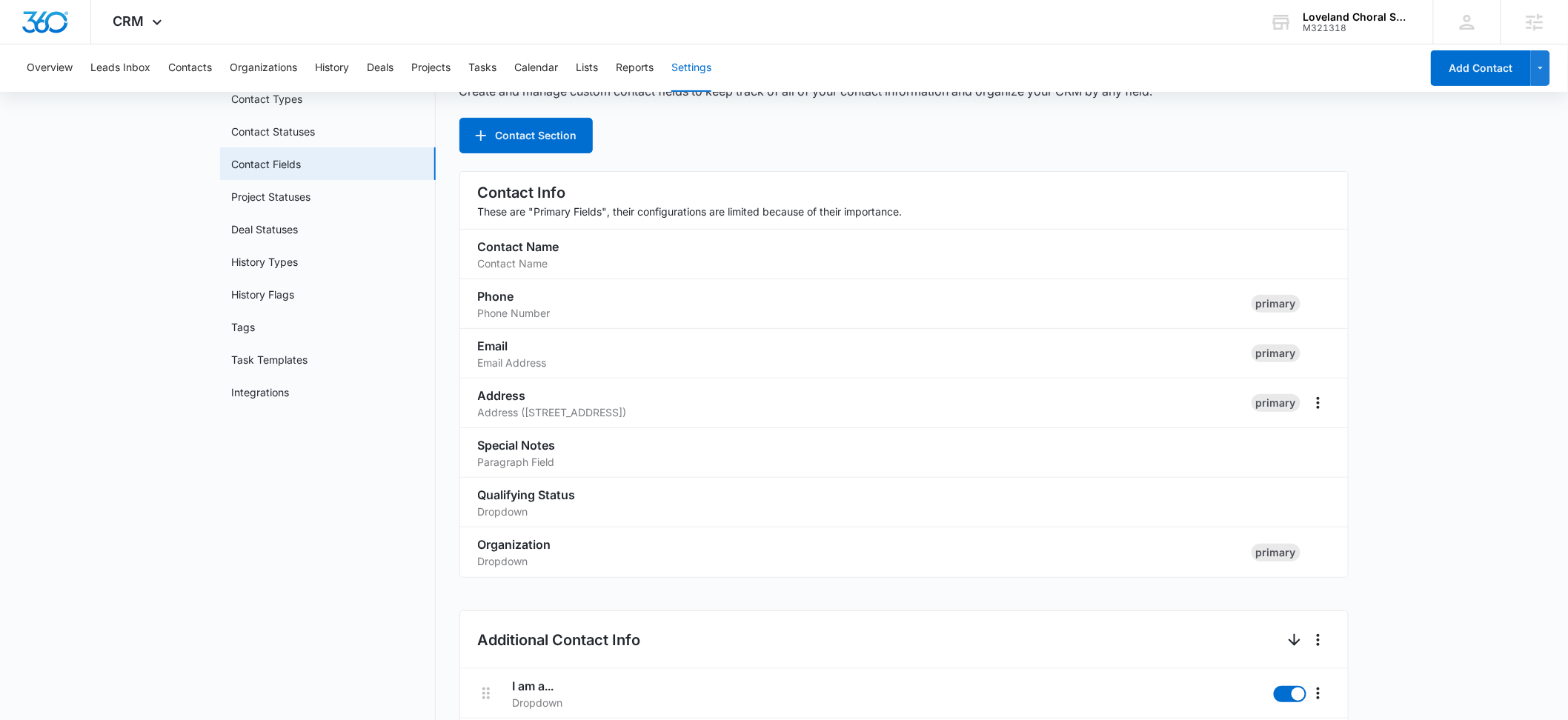
scroll to position [26, 0]
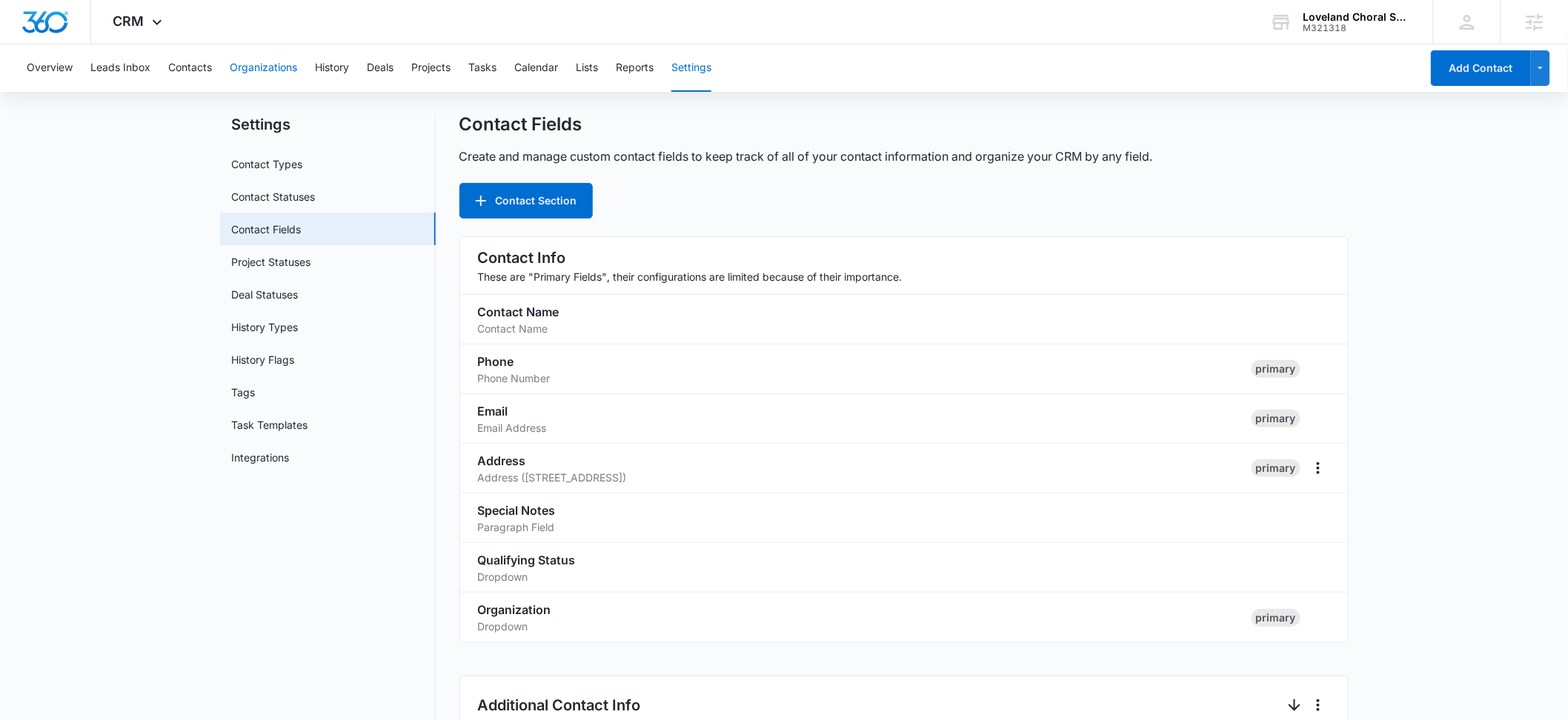
click at [296, 65] on button "Organizations" at bounding box center [263, 68] width 68 height 47
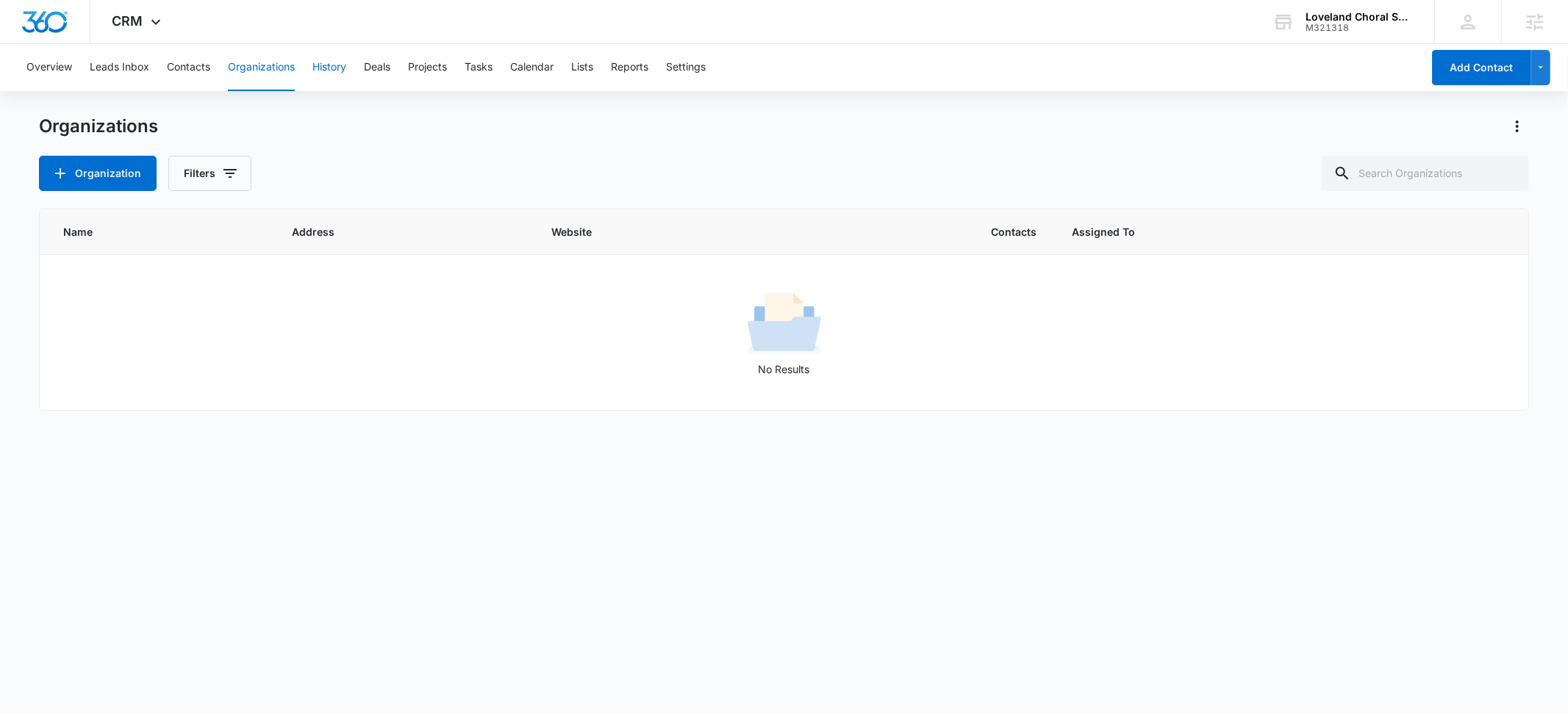
click at [321, 65] on button "History" at bounding box center [329, 67] width 34 height 47
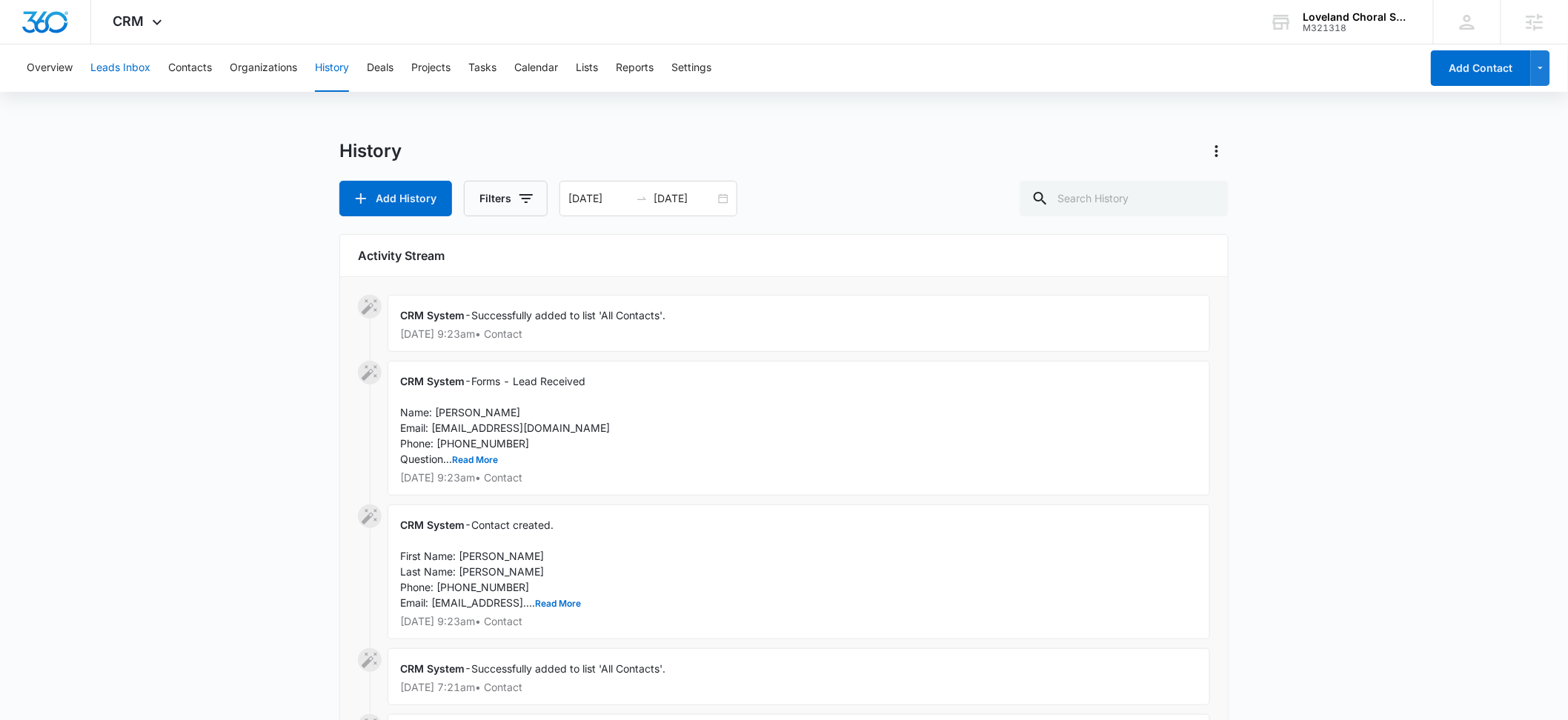
click at [129, 70] on button "Leads Inbox" at bounding box center [120, 68] width 60 height 47
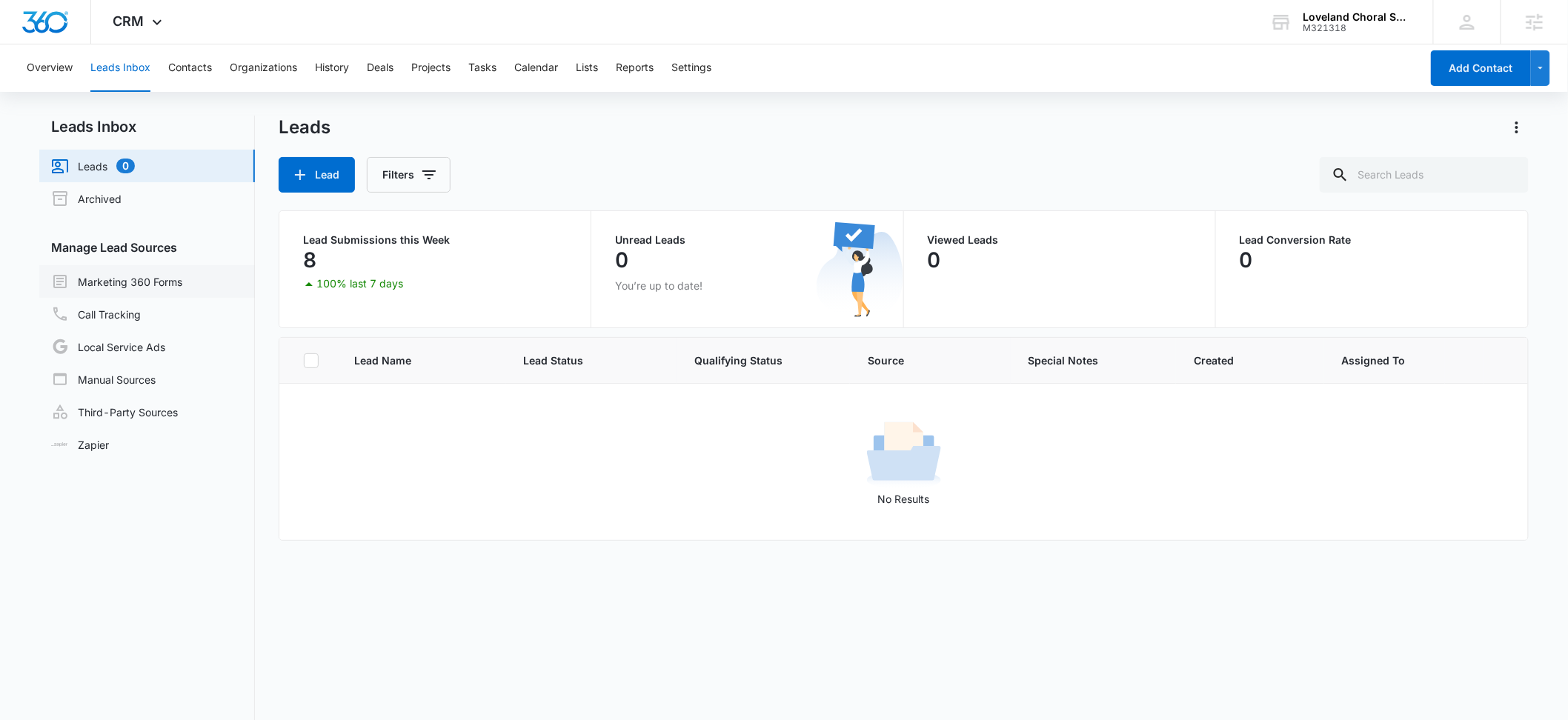
click at [105, 279] on link "Marketing 360 Forms" at bounding box center [117, 281] width 131 height 18
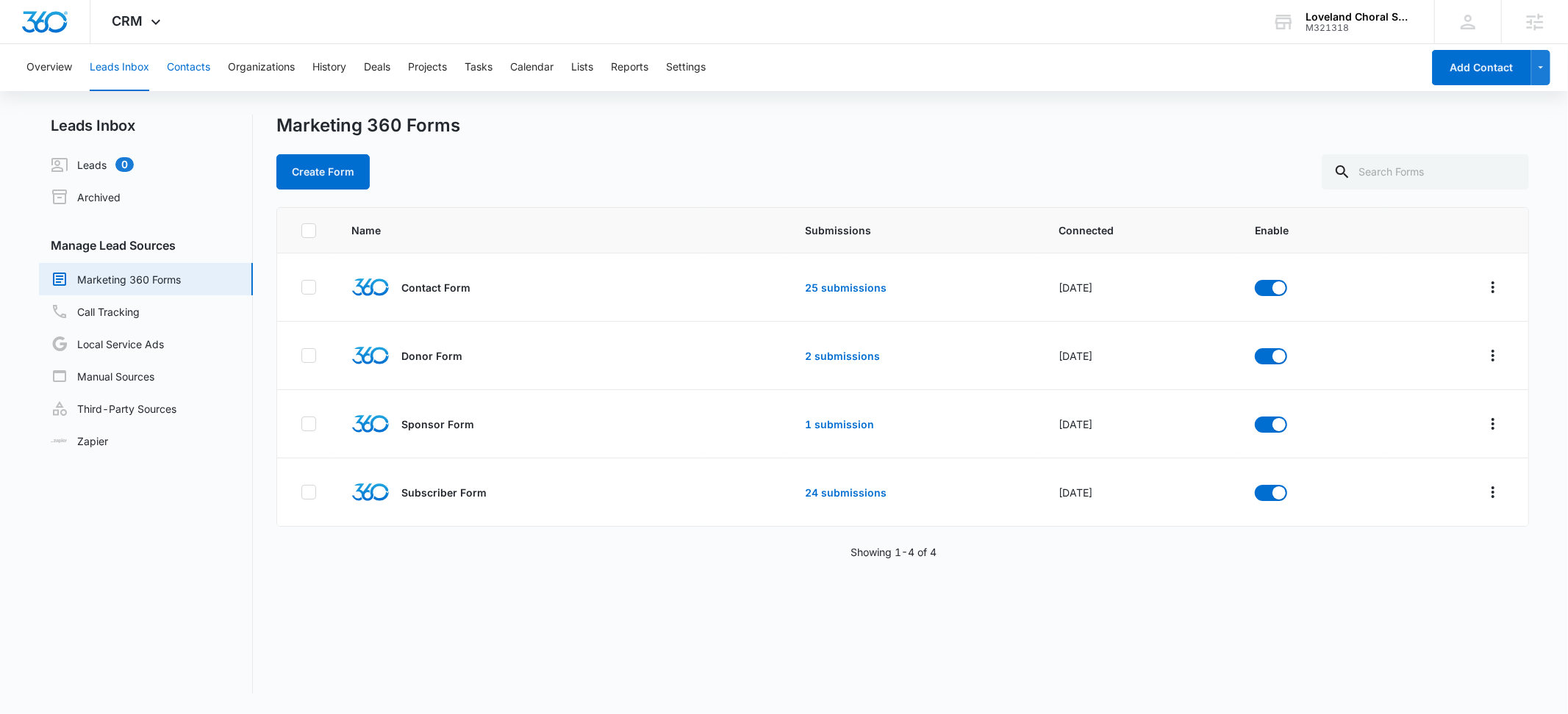
click at [194, 70] on button "Contacts" at bounding box center [188, 67] width 43 height 47
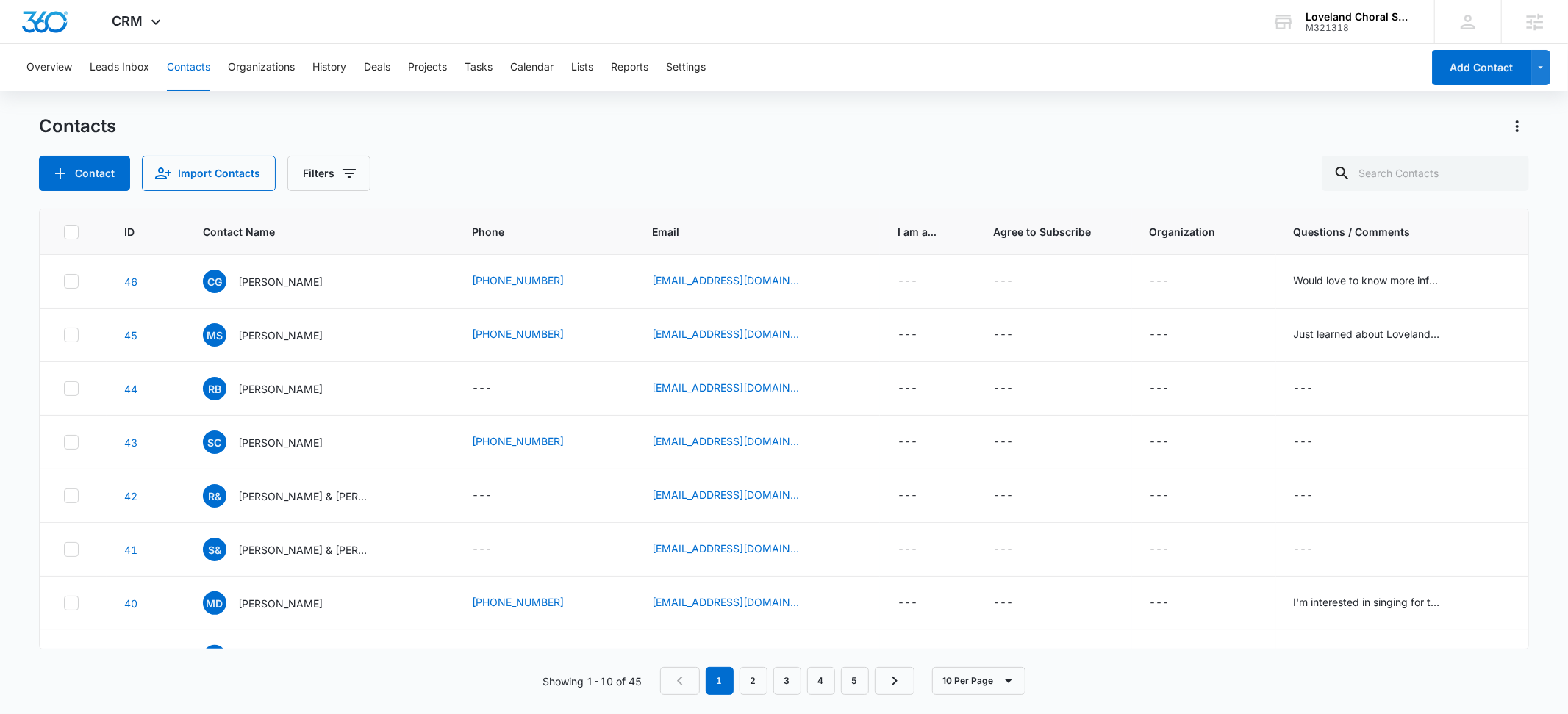
drag, startPoint x: 605, startPoint y: 168, endPoint x: 597, endPoint y: 169, distance: 8.1
click at [605, 169] on div "Contact Import Contacts Filters" at bounding box center [783, 173] width 1489 height 35
click at [349, 172] on icon "Filters" at bounding box center [349, 173] width 18 height 18
click at [460, 227] on icon "Show Assigned To filters" at bounding box center [462, 227] width 3 height 8
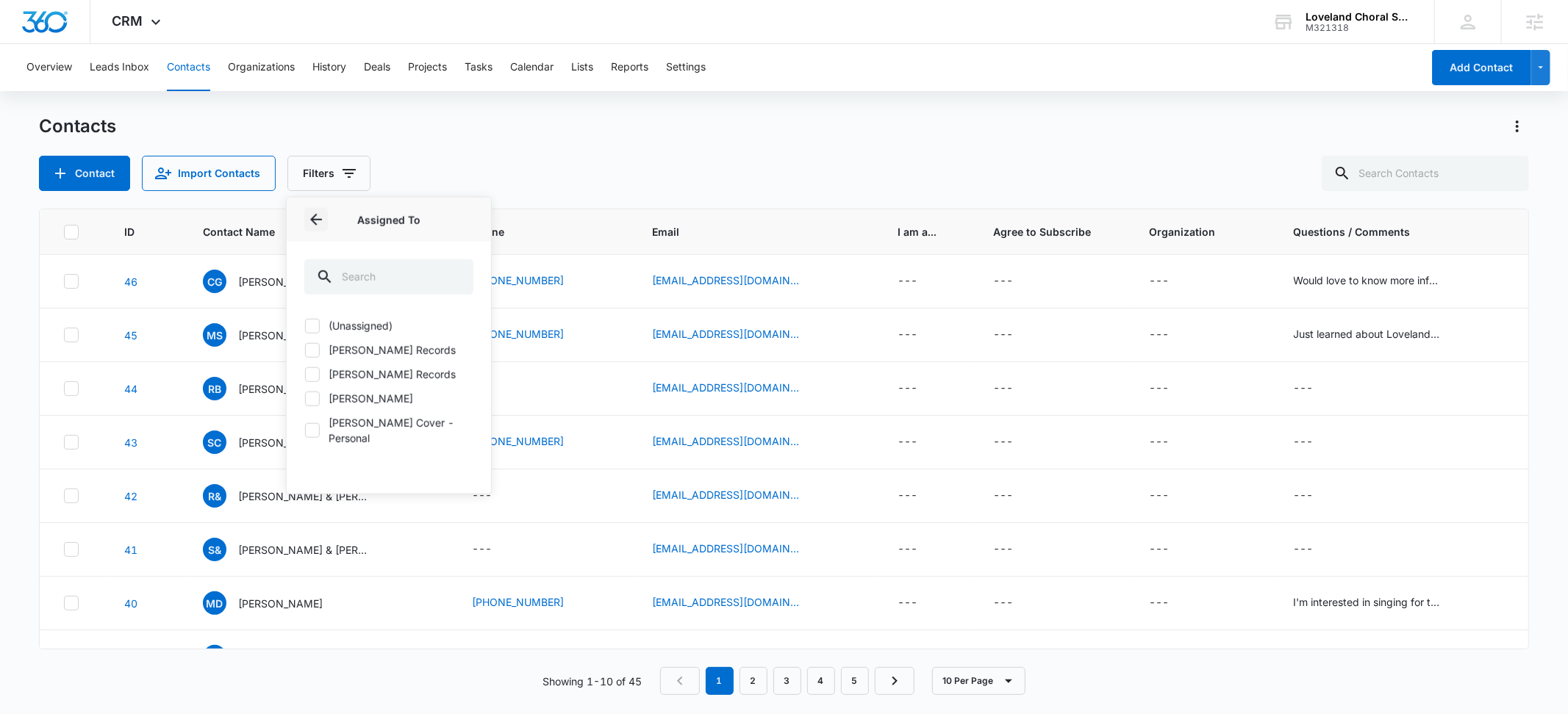
click at [317, 219] on icon "Back" at bounding box center [316, 220] width 12 height 12
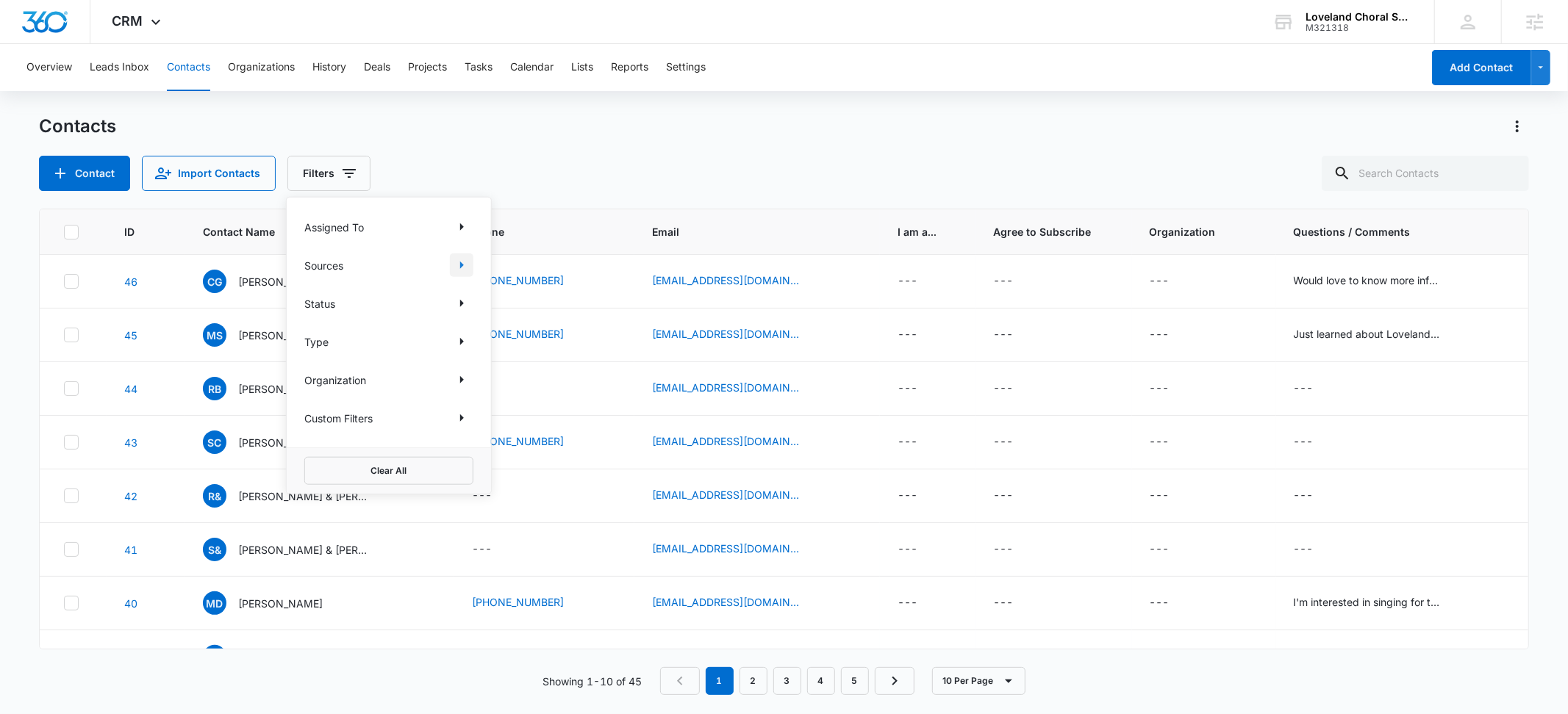
click at [461, 263] on icon "Show Sources filters" at bounding box center [462, 265] width 3 height 8
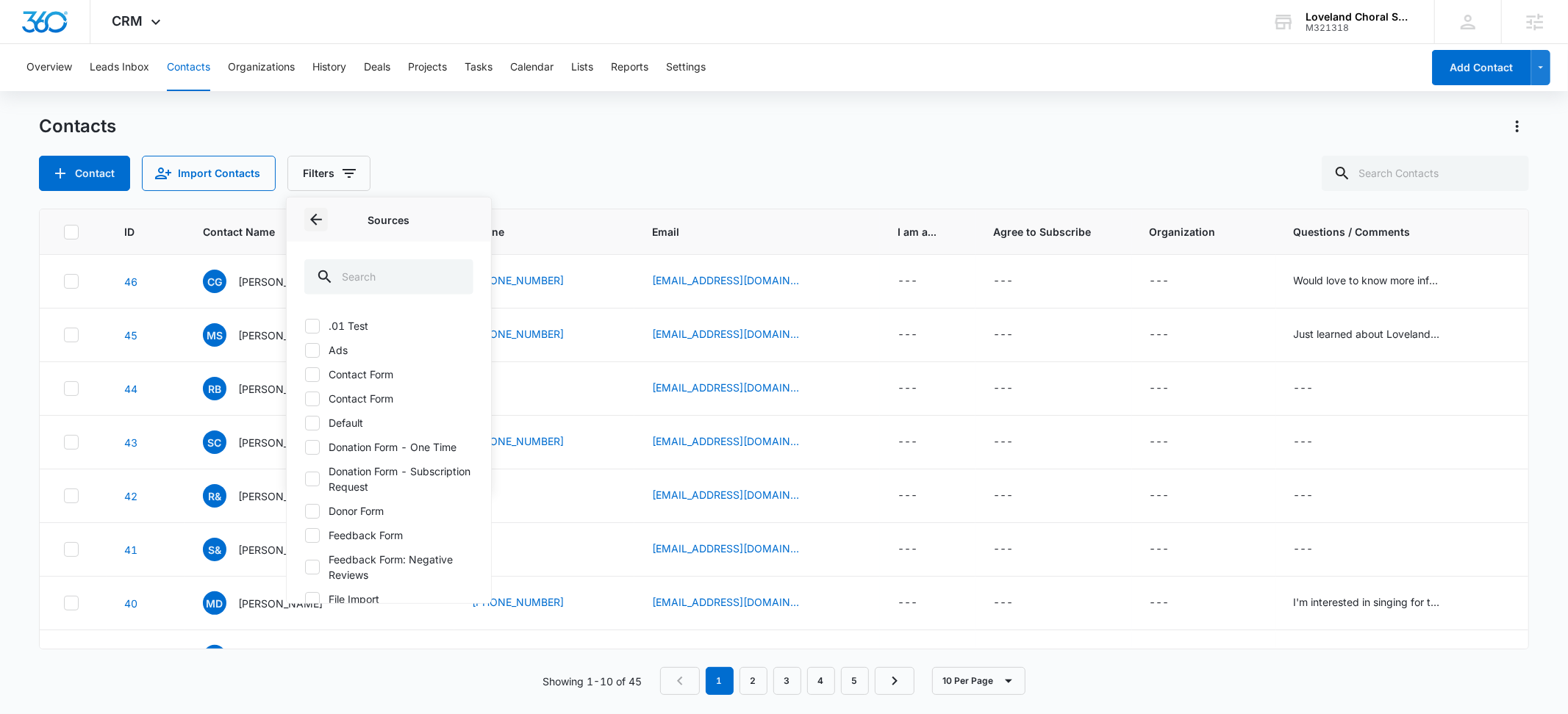
click at [316, 214] on icon "Back" at bounding box center [315, 219] width 18 height 18
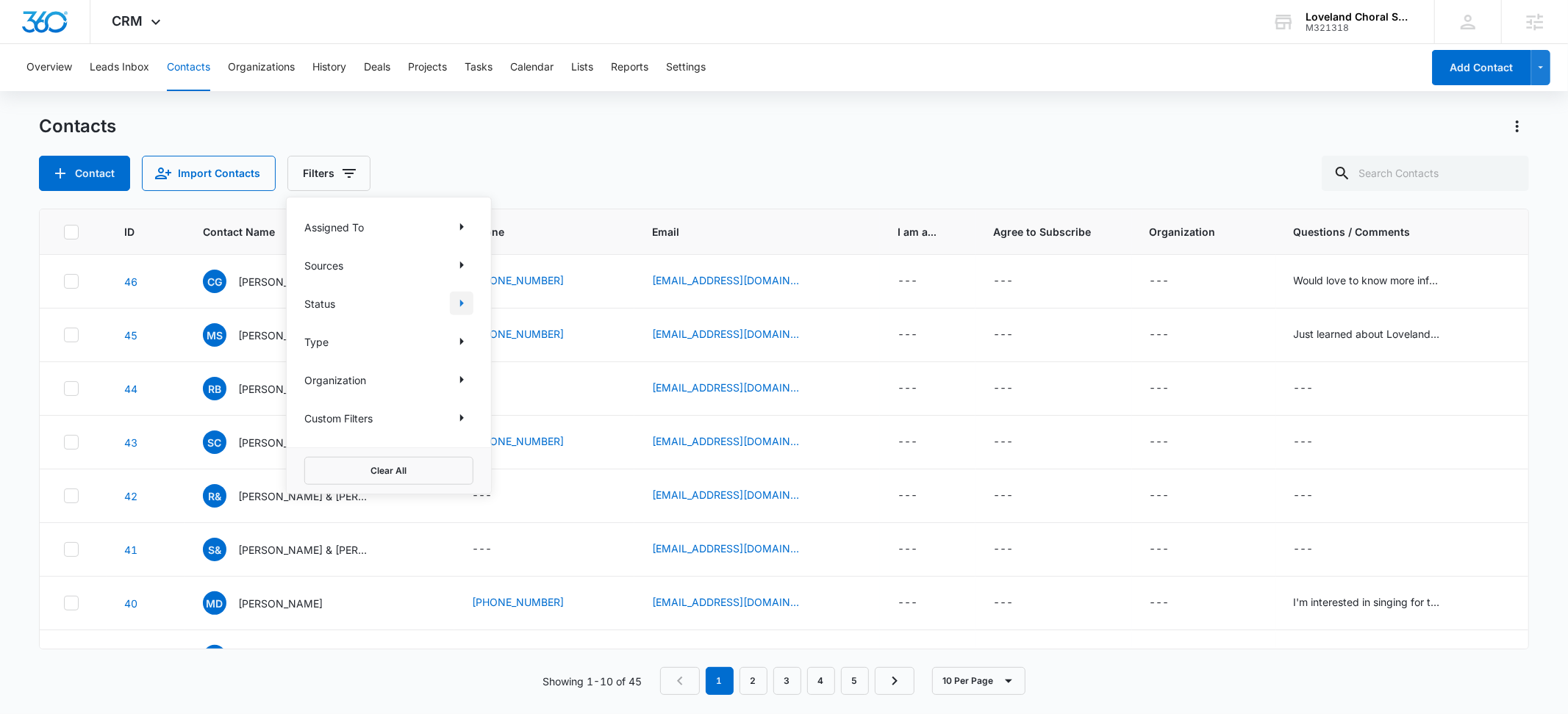
click at [467, 306] on icon "Show Status filters" at bounding box center [461, 303] width 18 height 18
click at [322, 220] on icon "Back" at bounding box center [315, 219] width 18 height 18
click at [463, 339] on icon "Show Type filters" at bounding box center [461, 342] width 18 height 18
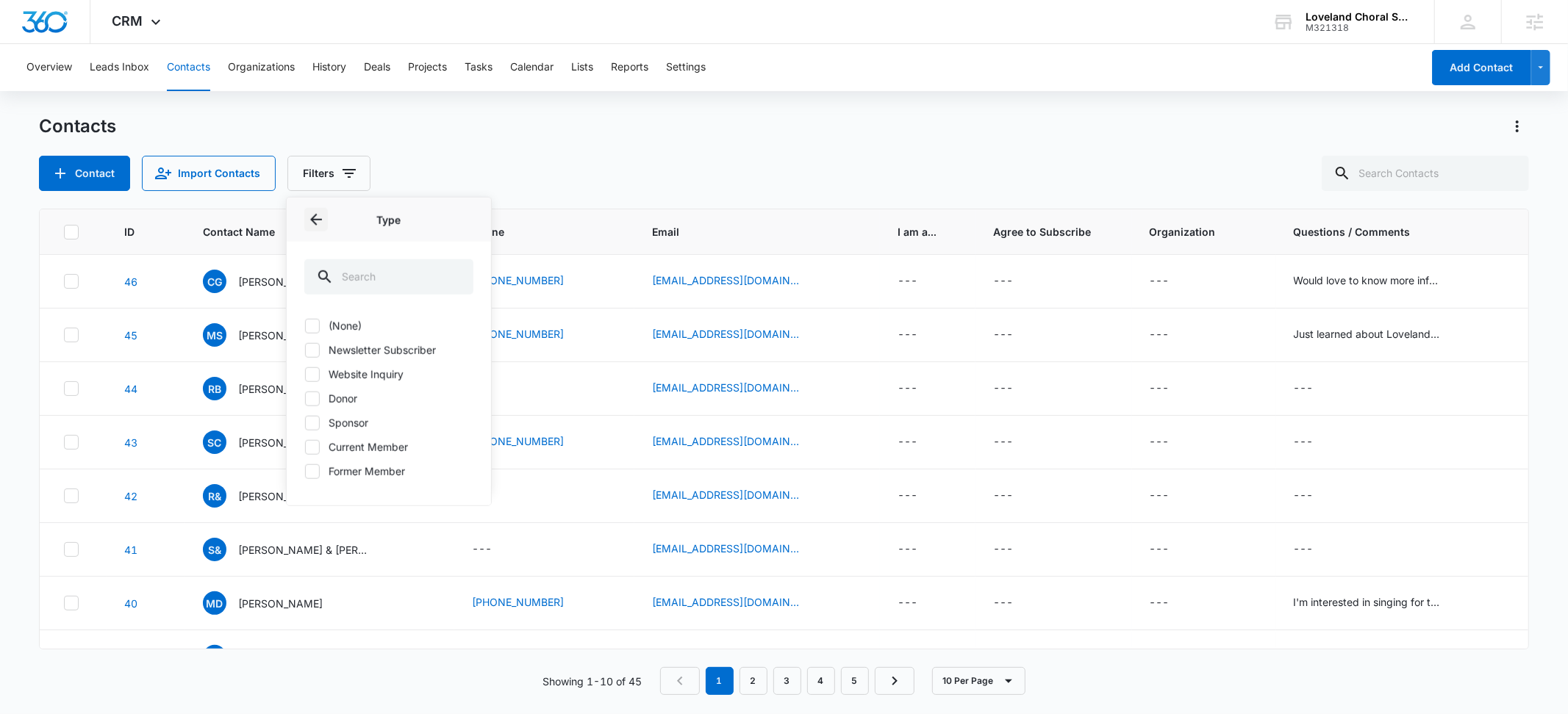
click at [312, 218] on icon "Back" at bounding box center [316, 220] width 12 height 12
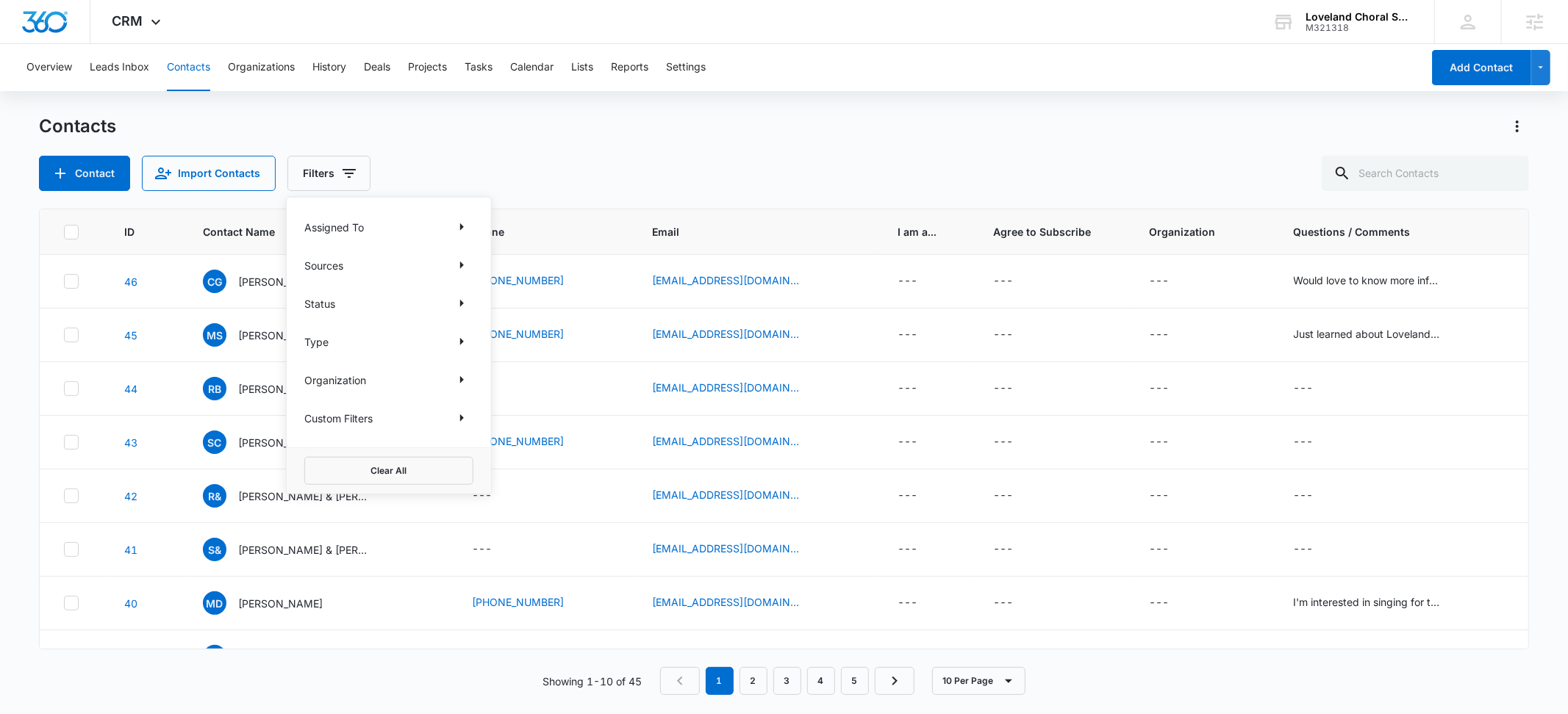
click at [531, 159] on div "Contact Import Contacts Filters Assigned To Sources Status Type Organization Cu…" at bounding box center [783, 173] width 1489 height 35
